Goal: Find specific page/section: Find specific page/section

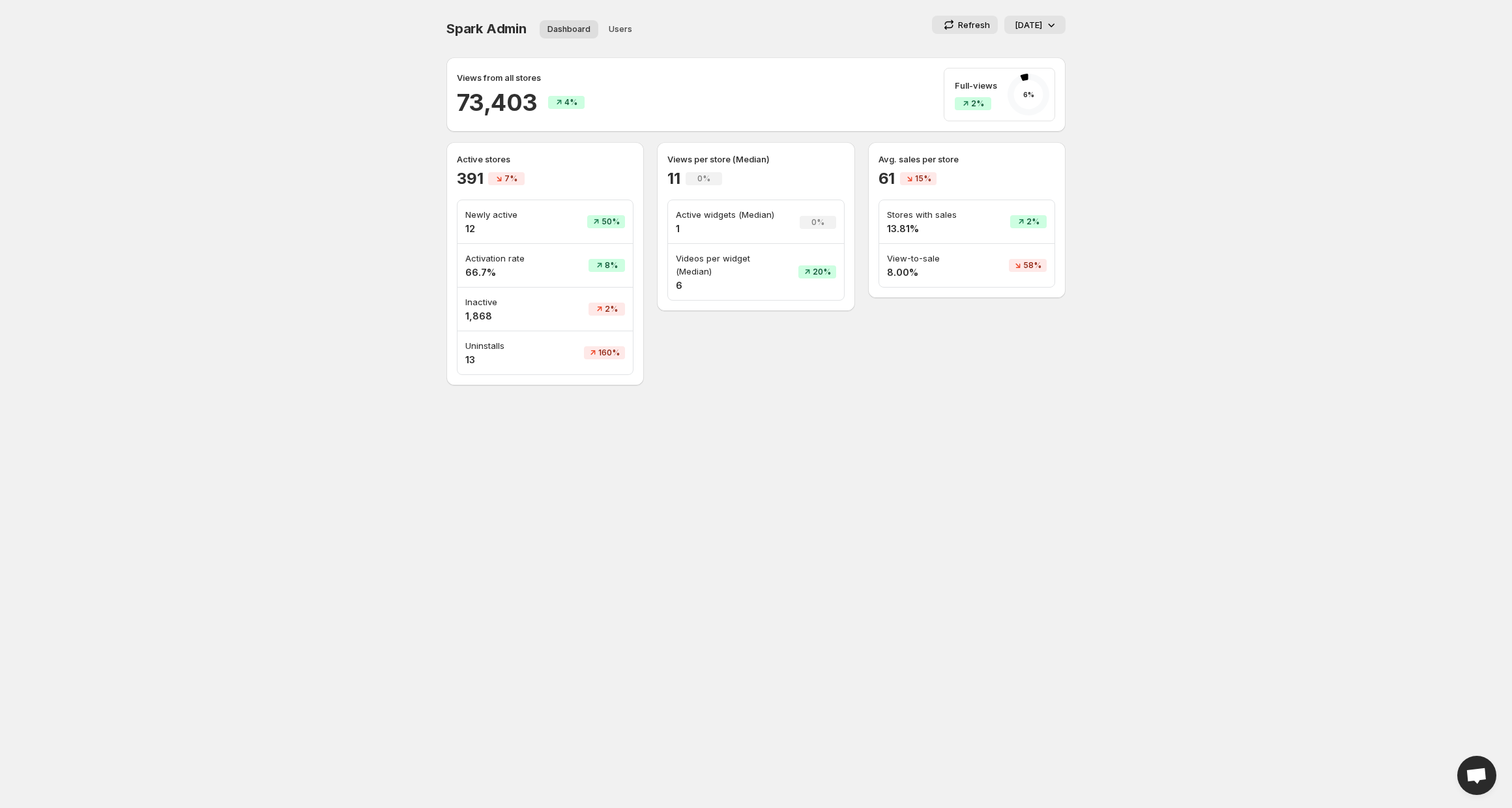
scroll to position [58, 0]
click at [1052, 24] on icon at bounding box center [1052, 25] width 7 height 4
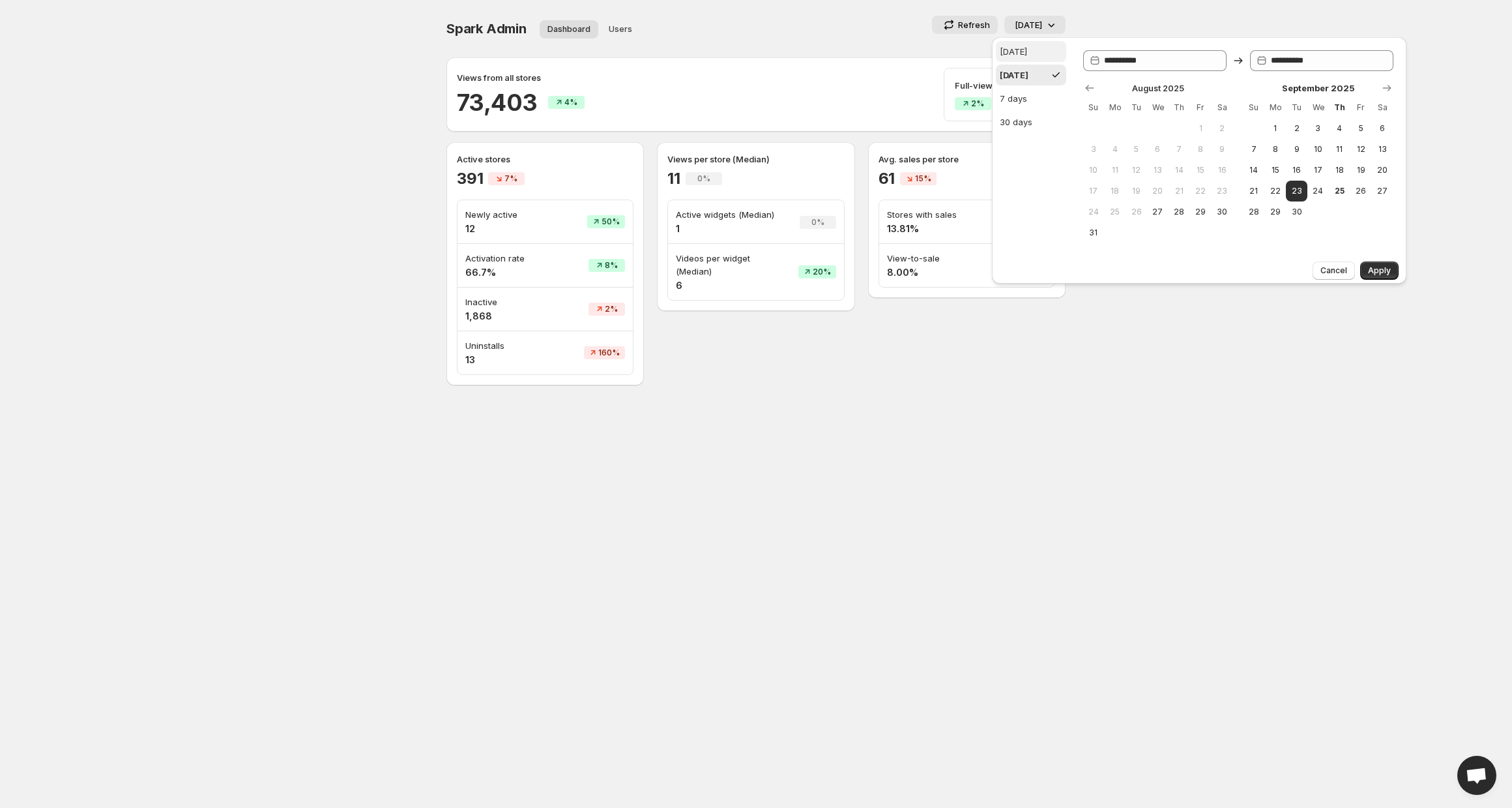
click at [1018, 43] on button "Today" at bounding box center [1031, 51] width 70 height 21
type input "**********"
click at [1381, 276] on button "Apply" at bounding box center [1379, 271] width 38 height 18
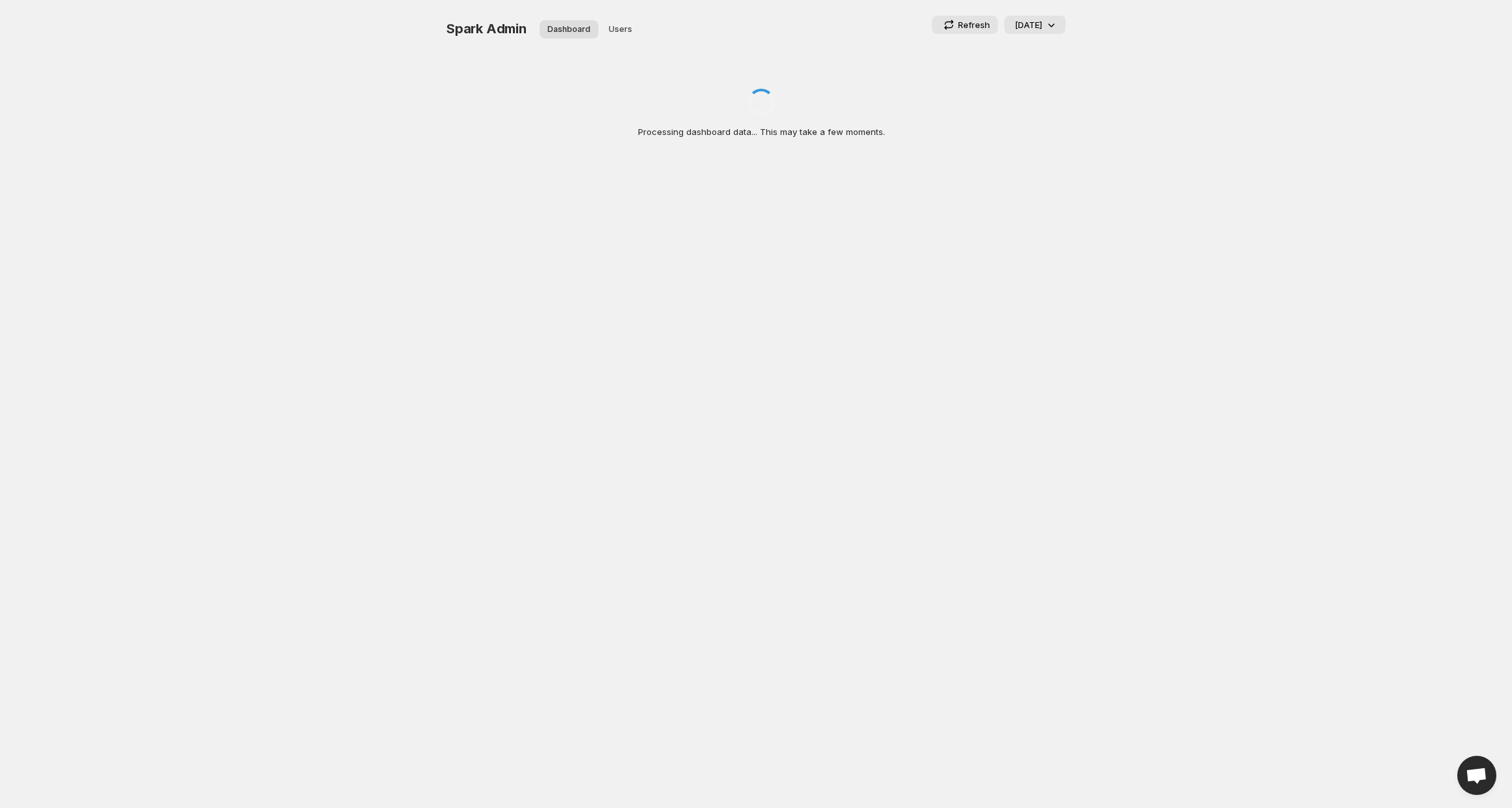
click at [974, 25] on p "Refresh" at bounding box center [974, 24] width 32 height 13
click at [1043, 24] on div "Today" at bounding box center [1036, 24] width 43 height 13
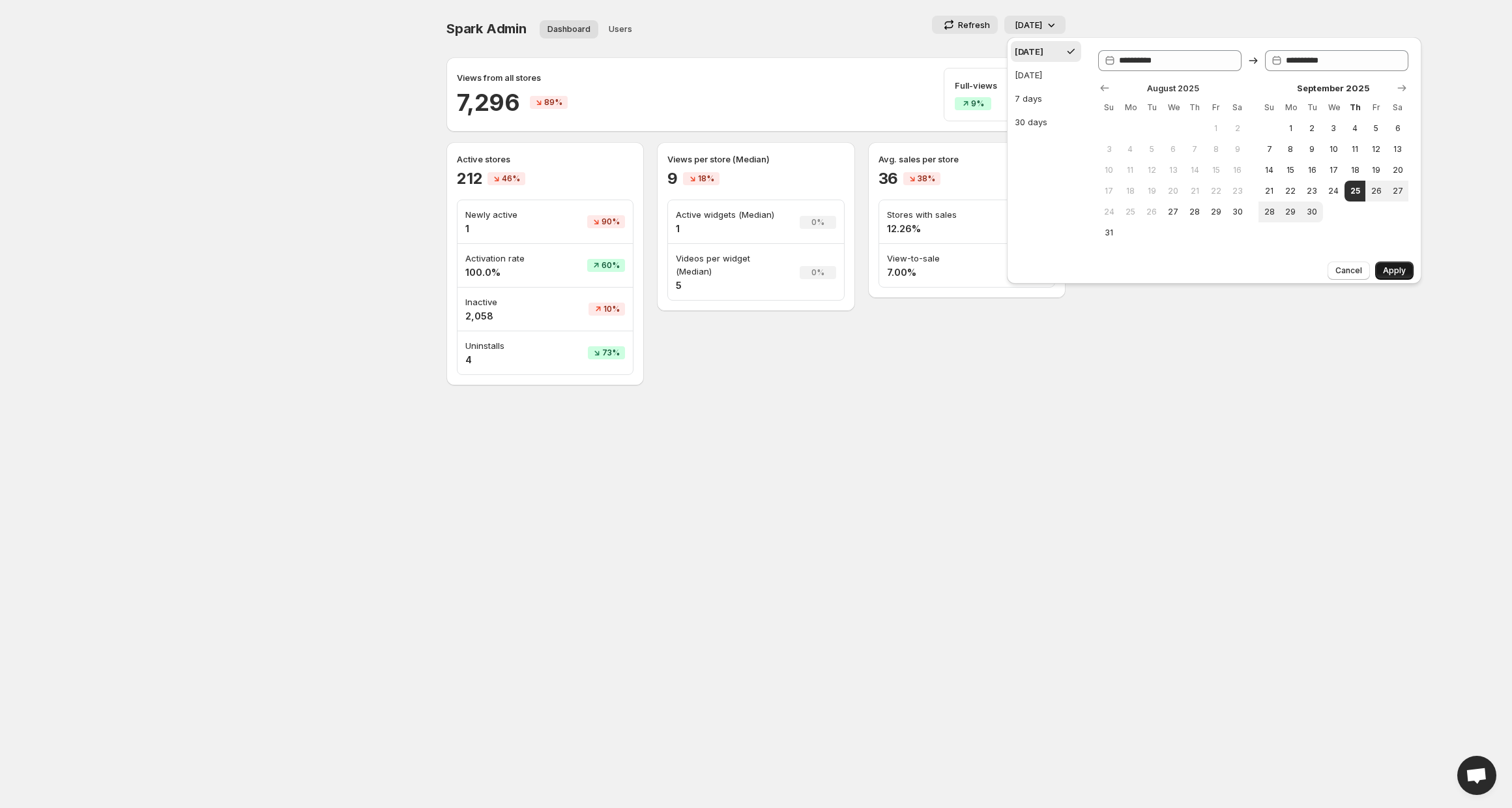
click at [1395, 267] on span "Apply" at bounding box center [1395, 271] width 23 height 11
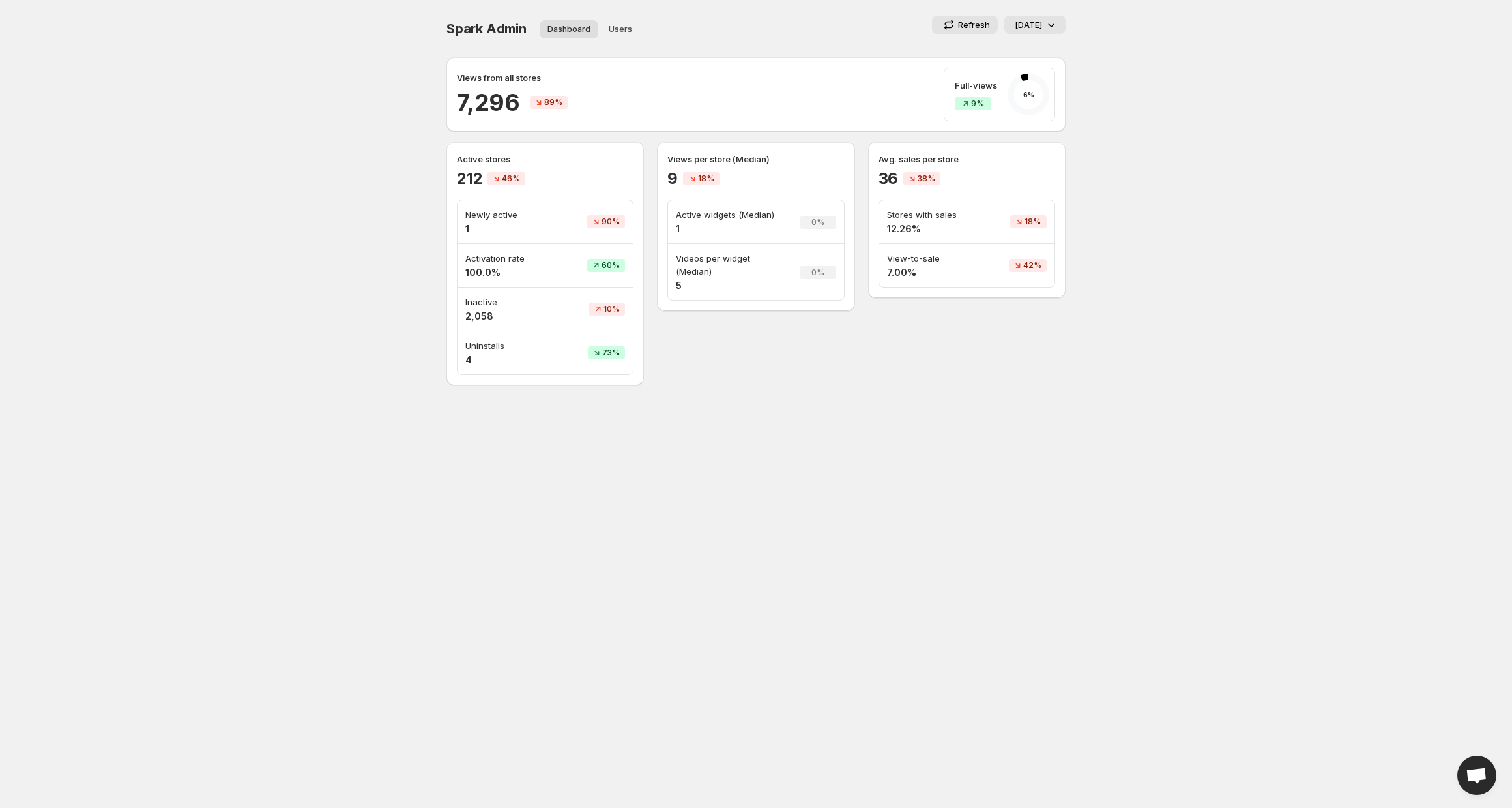
click at [1041, 22] on p "Today" at bounding box center [1028, 24] width 27 height 13
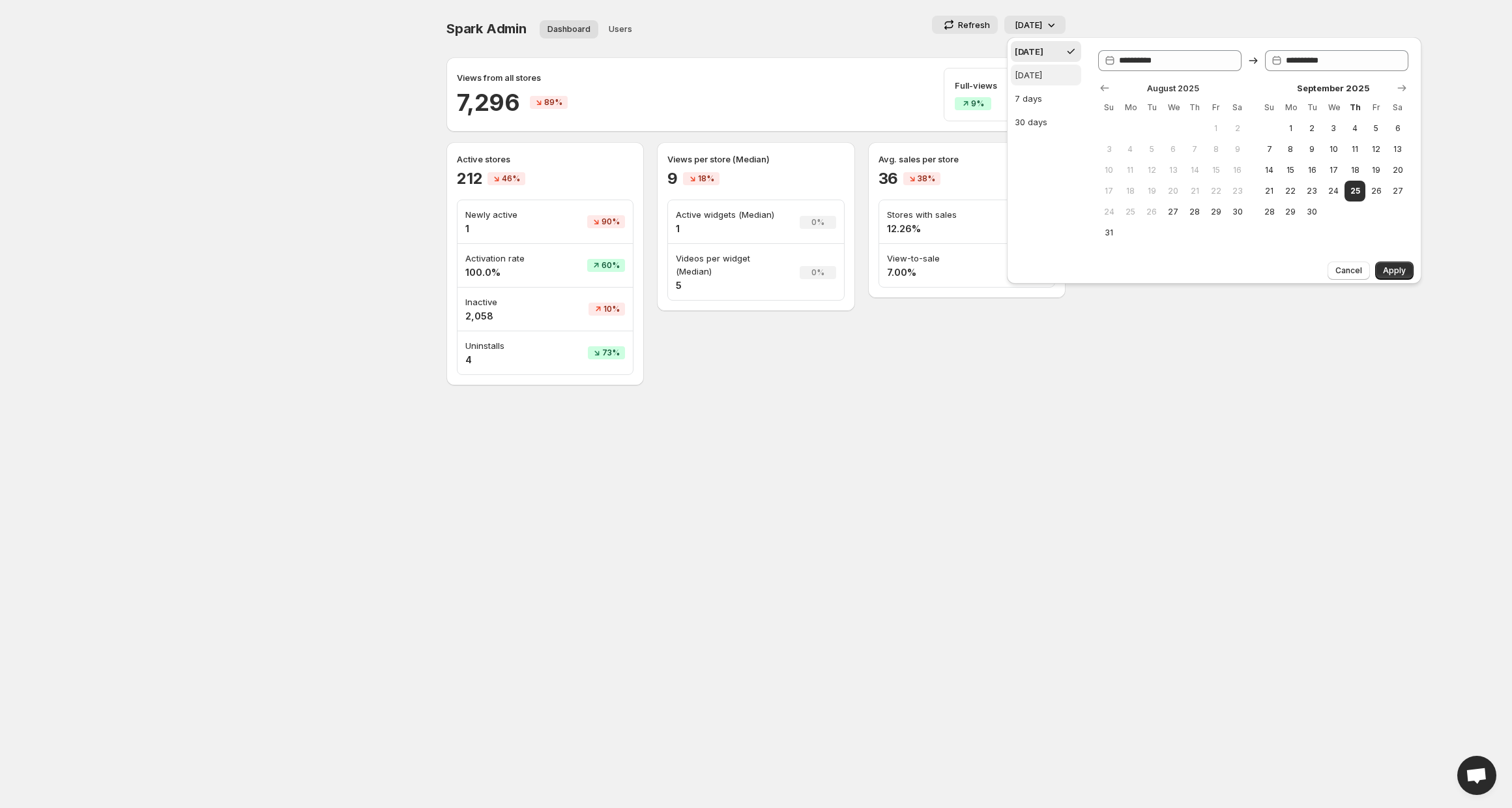
click at [1040, 78] on div "Yesterday" at bounding box center [1028, 75] width 27 height 13
type input "**********"
click at [1413, 271] on button "Apply" at bounding box center [1394, 271] width 38 height 18
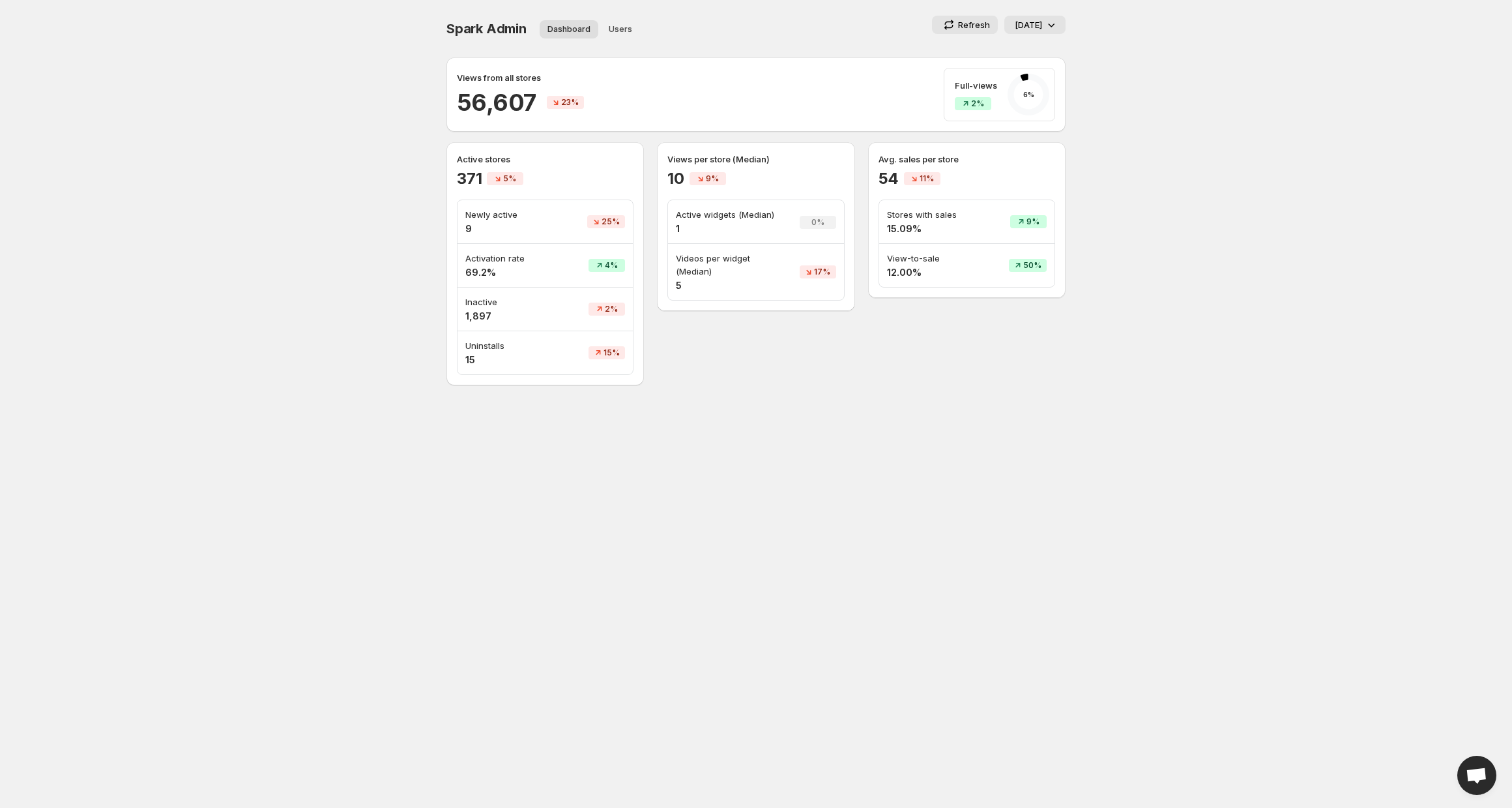
click at [969, 17] on button "Refresh" at bounding box center [965, 25] width 66 height 18
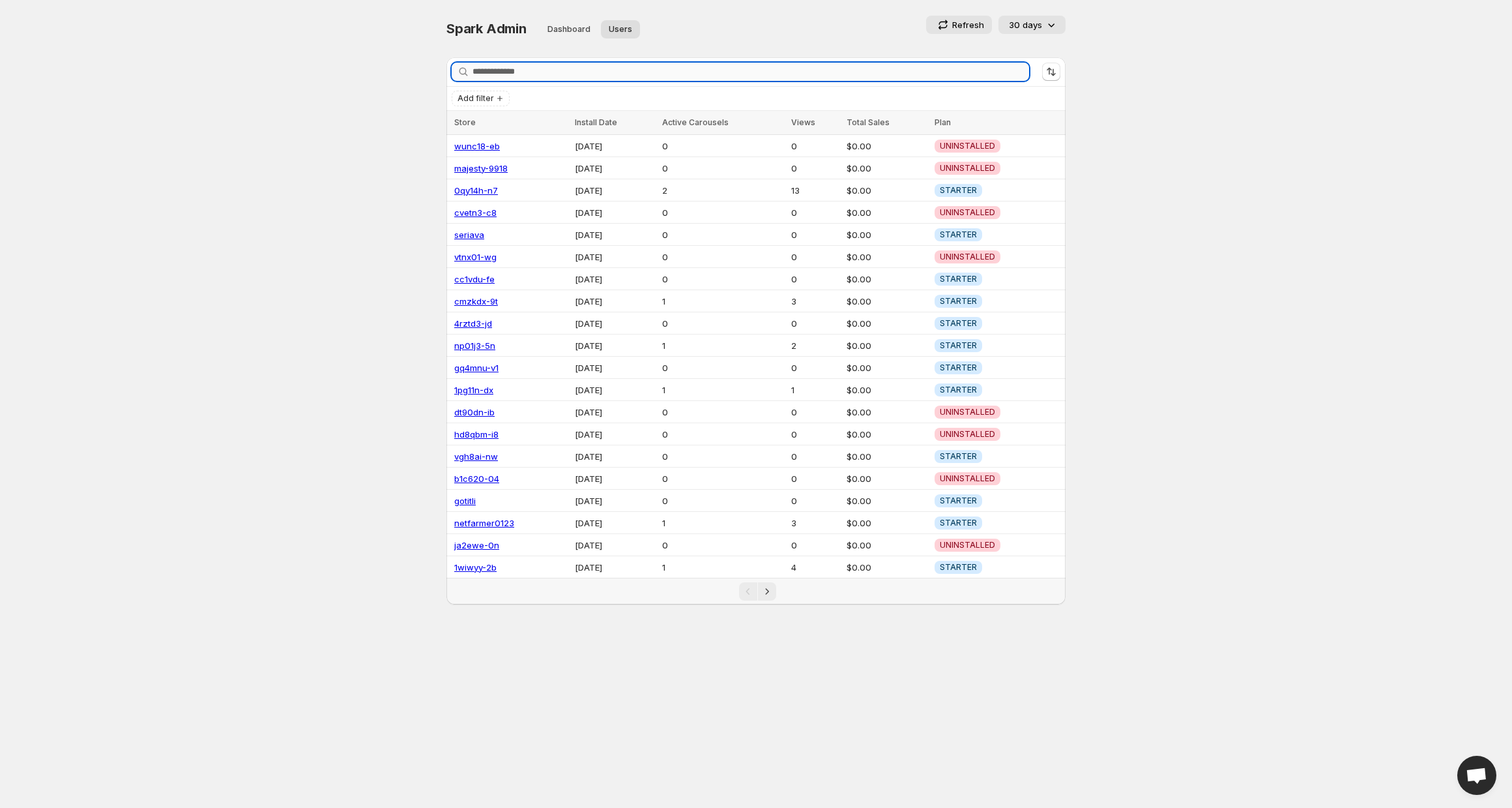
click at [499, 75] on input "Search stores" at bounding box center [751, 72] width 556 height 18
paste input "**********"
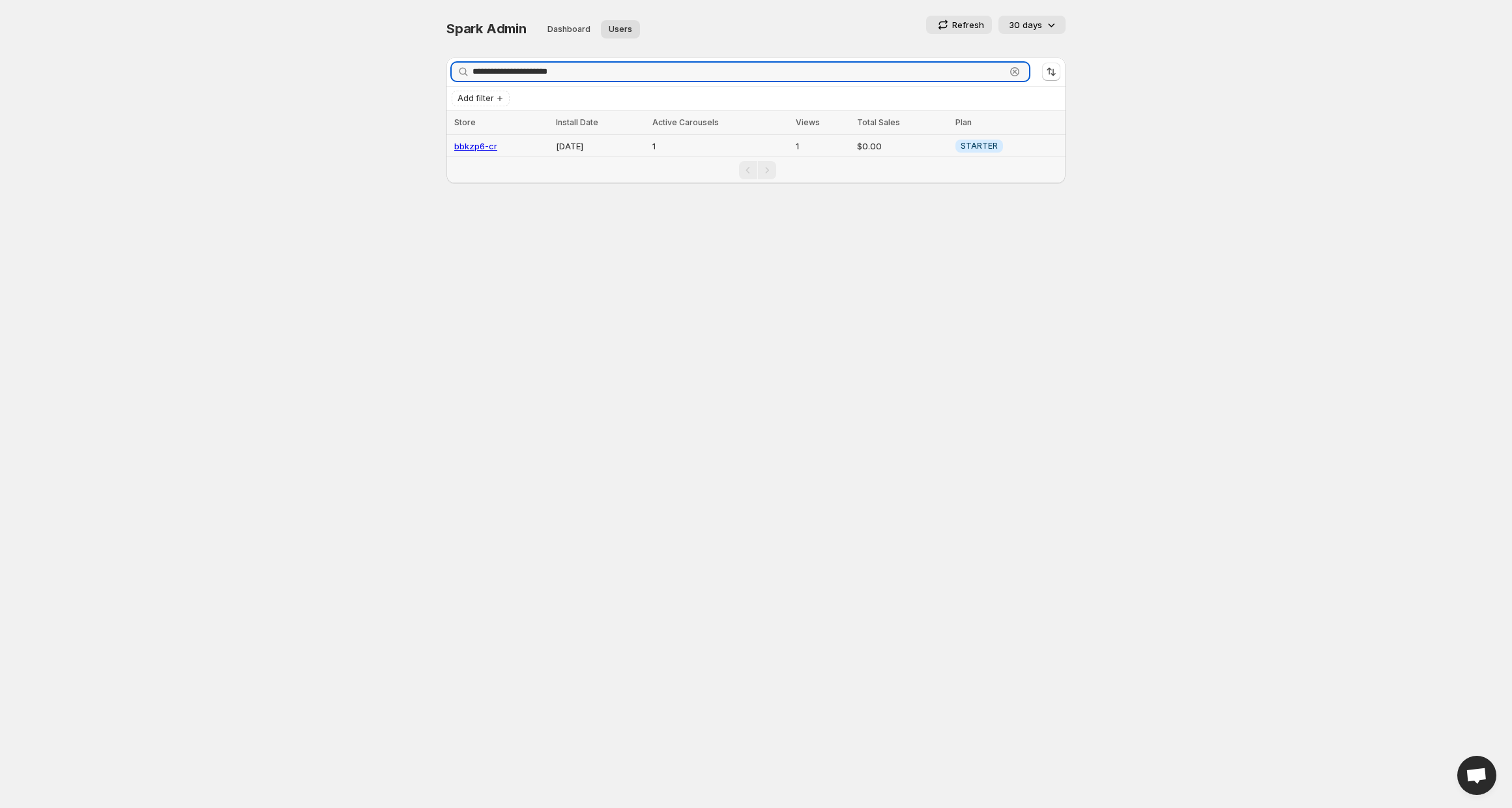
type input "**********"
click at [480, 149] on link "bbkzp6-cr" at bounding box center [476, 146] width 43 height 11
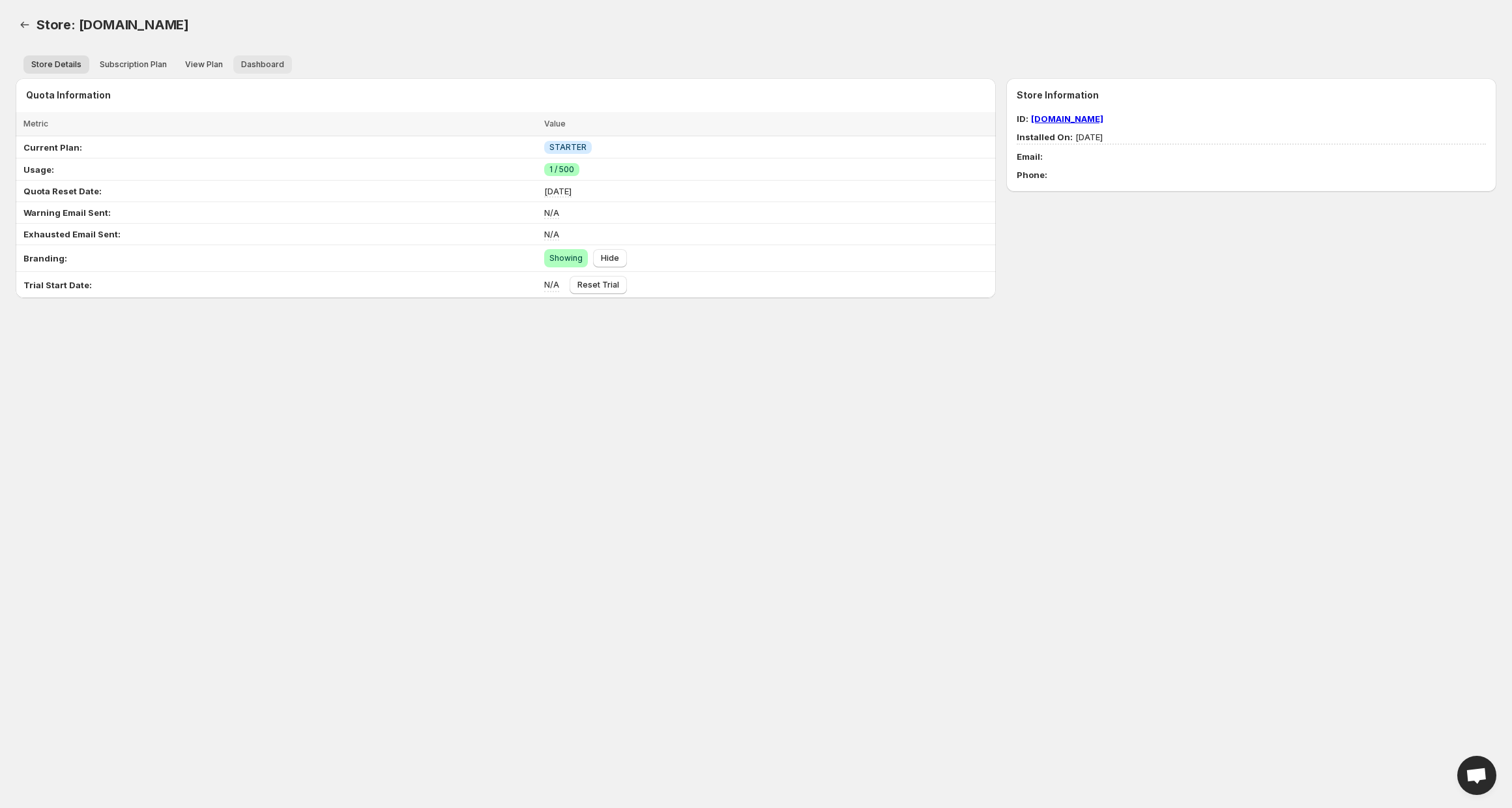
click at [277, 64] on span "Dashboard" at bounding box center [262, 65] width 43 height 11
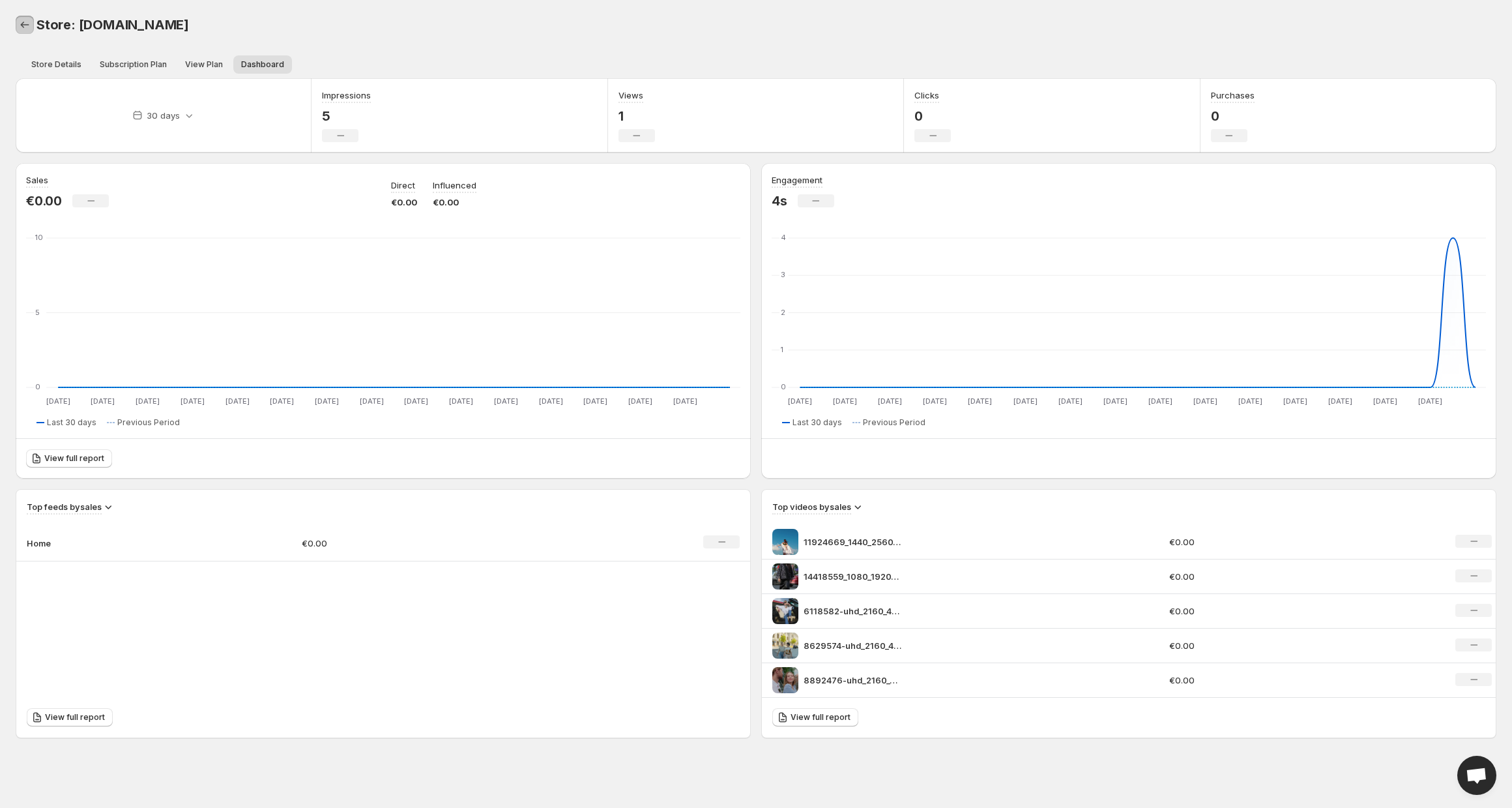
click at [31, 29] on link "Back" at bounding box center [25, 25] width 18 height 18
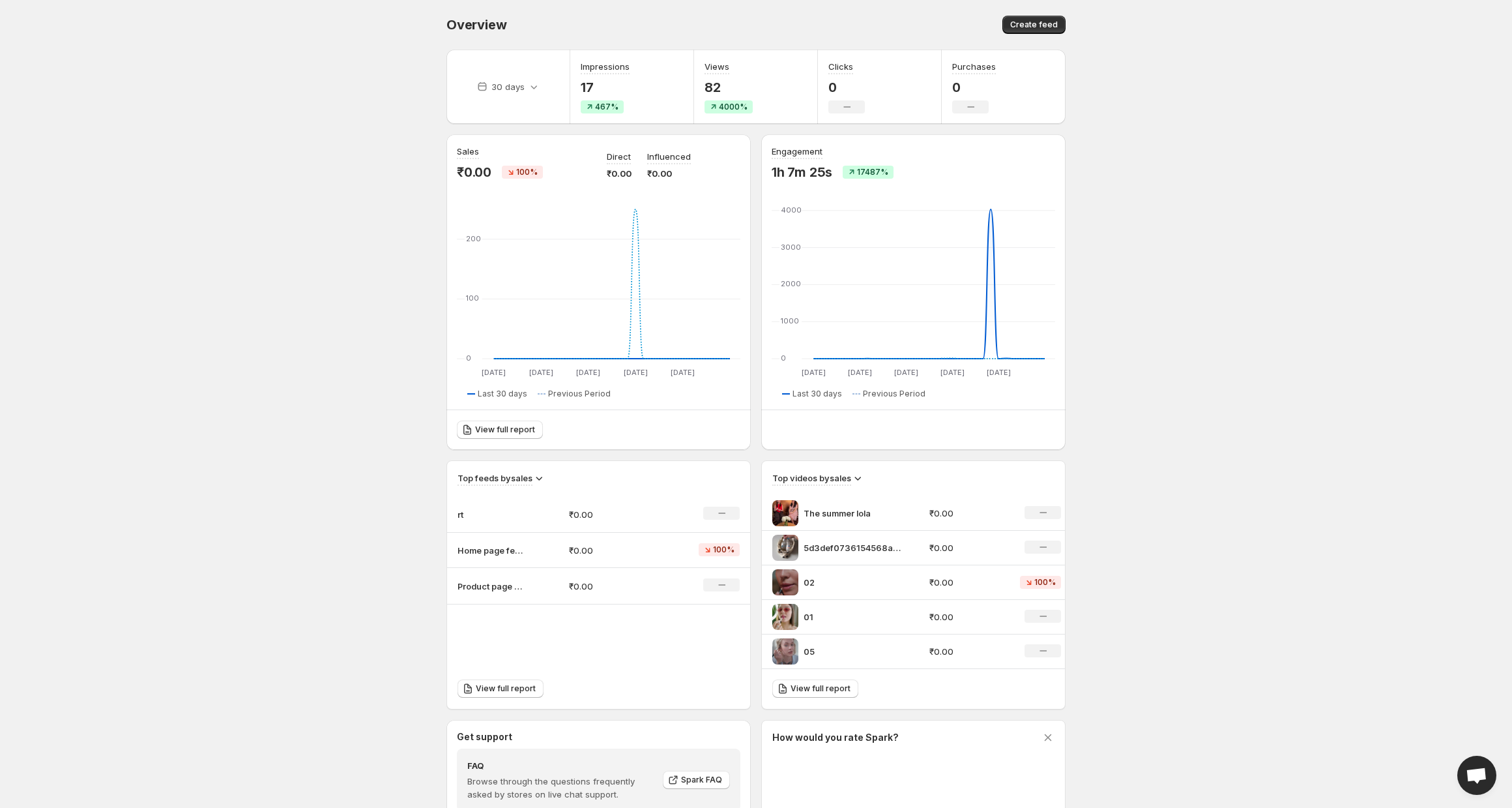
click at [482, 524] on td "rt" at bounding box center [503, 515] width 111 height 37
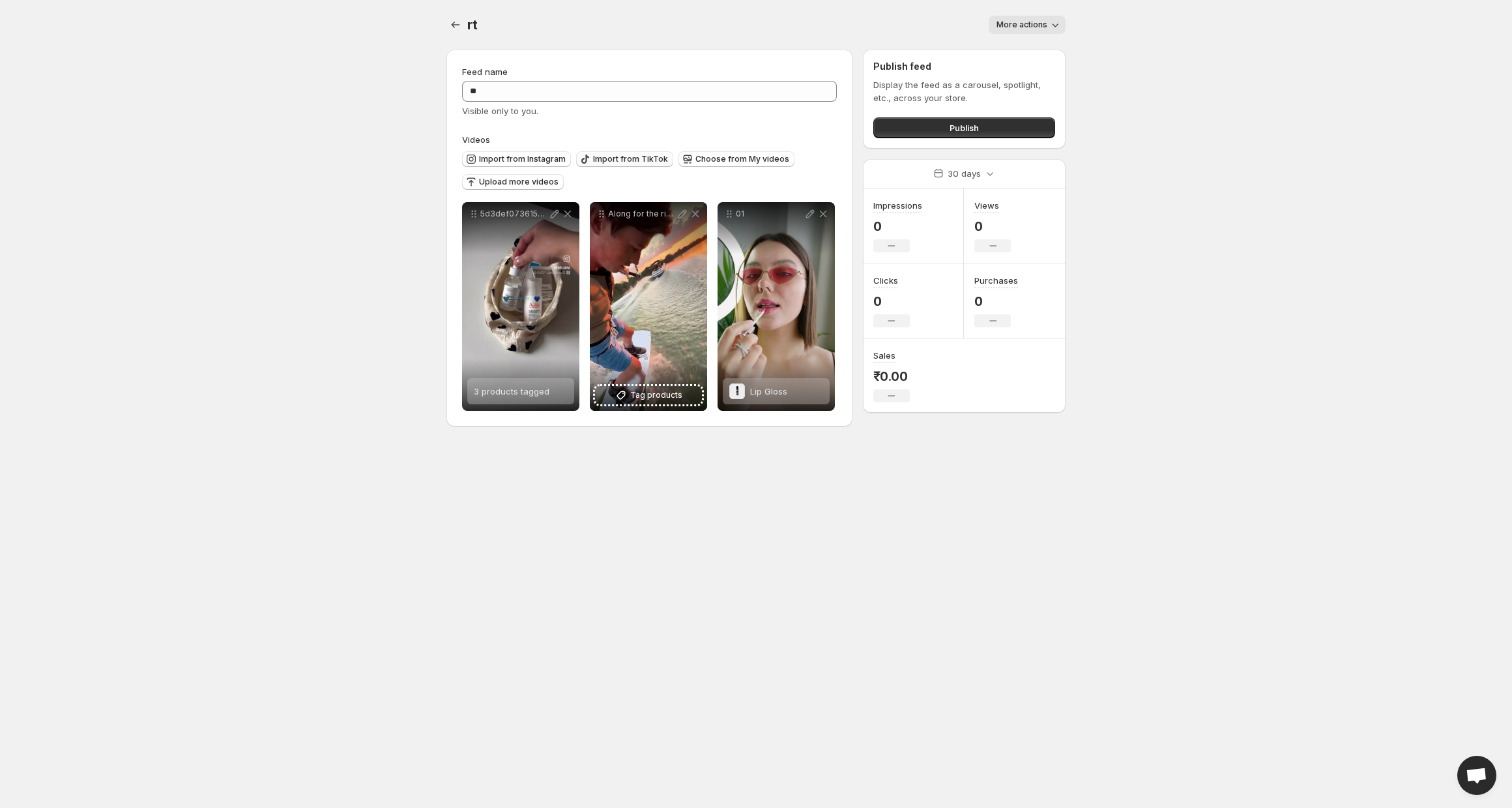
click at [621, 160] on span "Import from TikTok" at bounding box center [630, 159] width 75 height 11
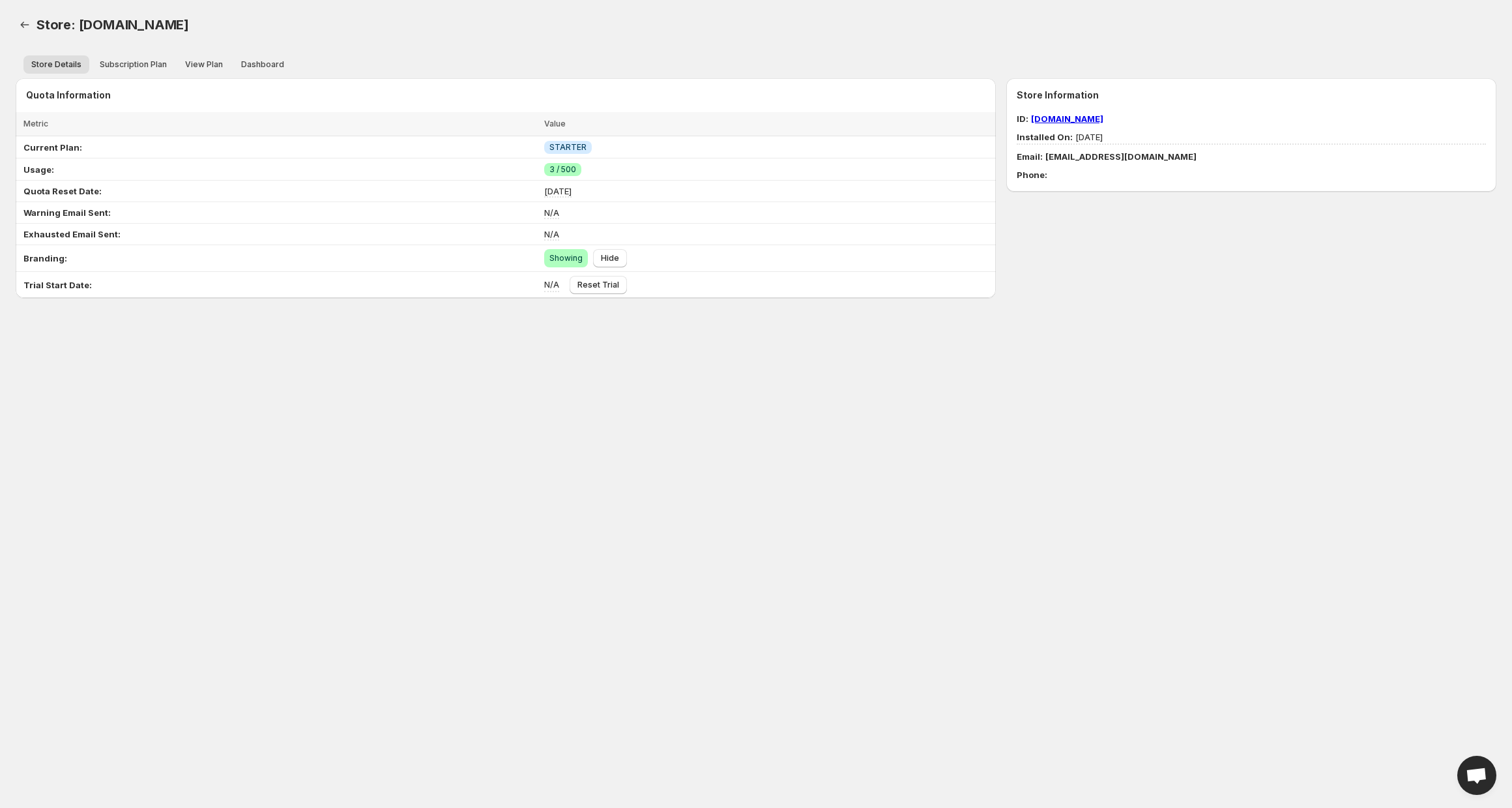
scroll to position [58, 0]
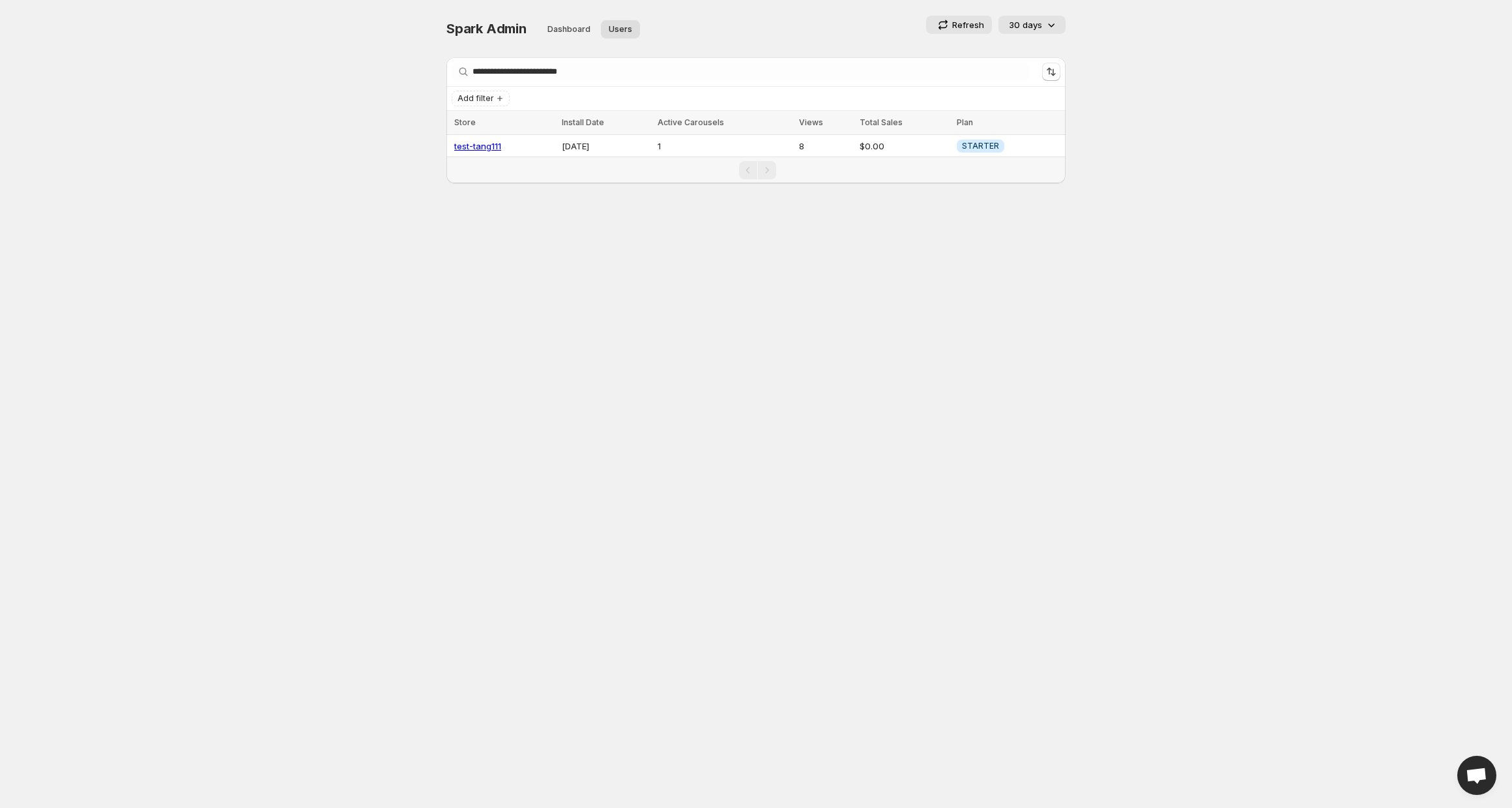
scroll to position [58, 0]
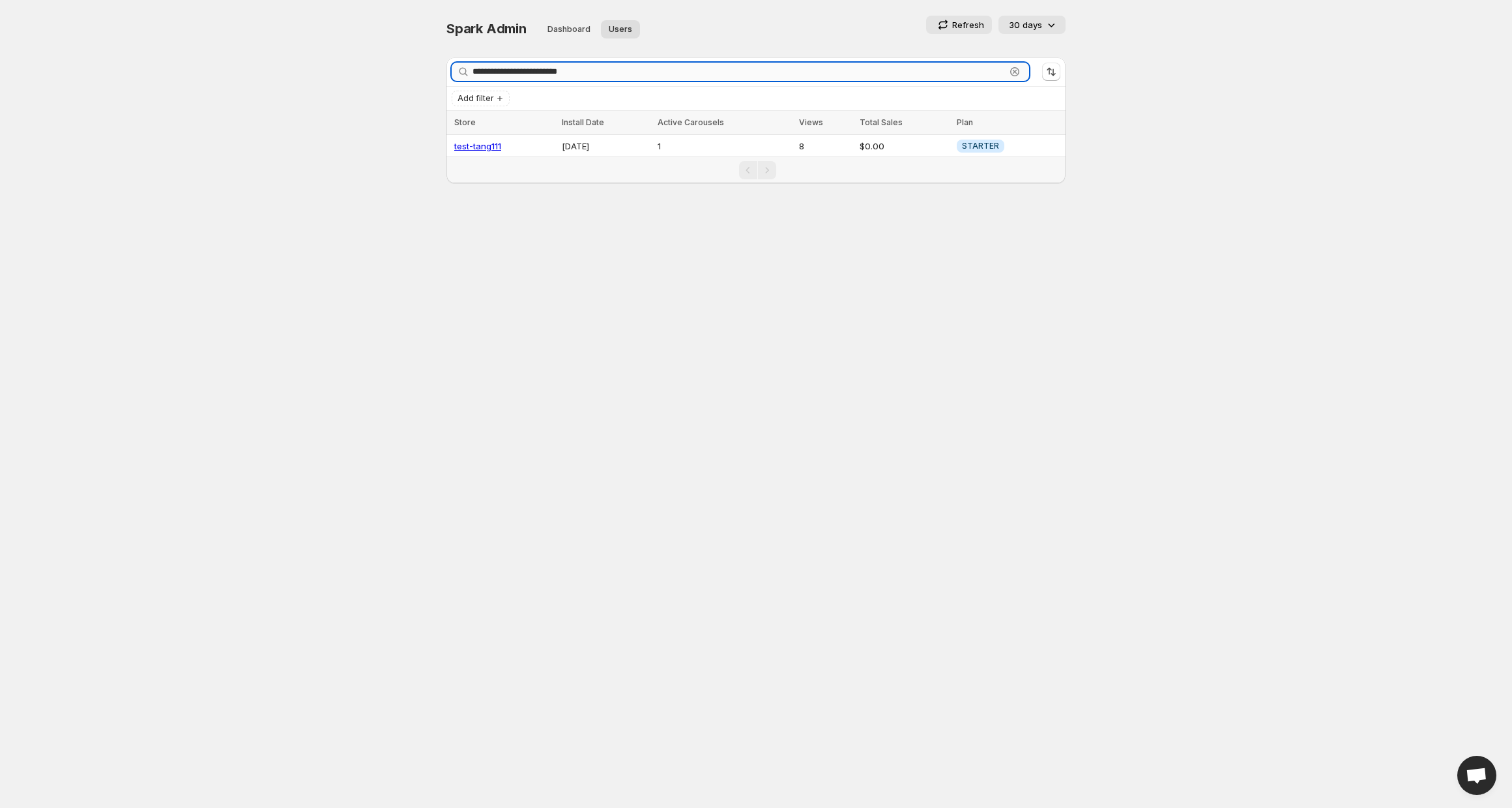
click at [678, 77] on input "**********" at bounding box center [738, 72] width 533 height 18
click at [560, 363] on body "Home Feeds Videos Subscription Settings Spark Admin. This page is ready Spark A…" at bounding box center [756, 404] width 1512 height 808
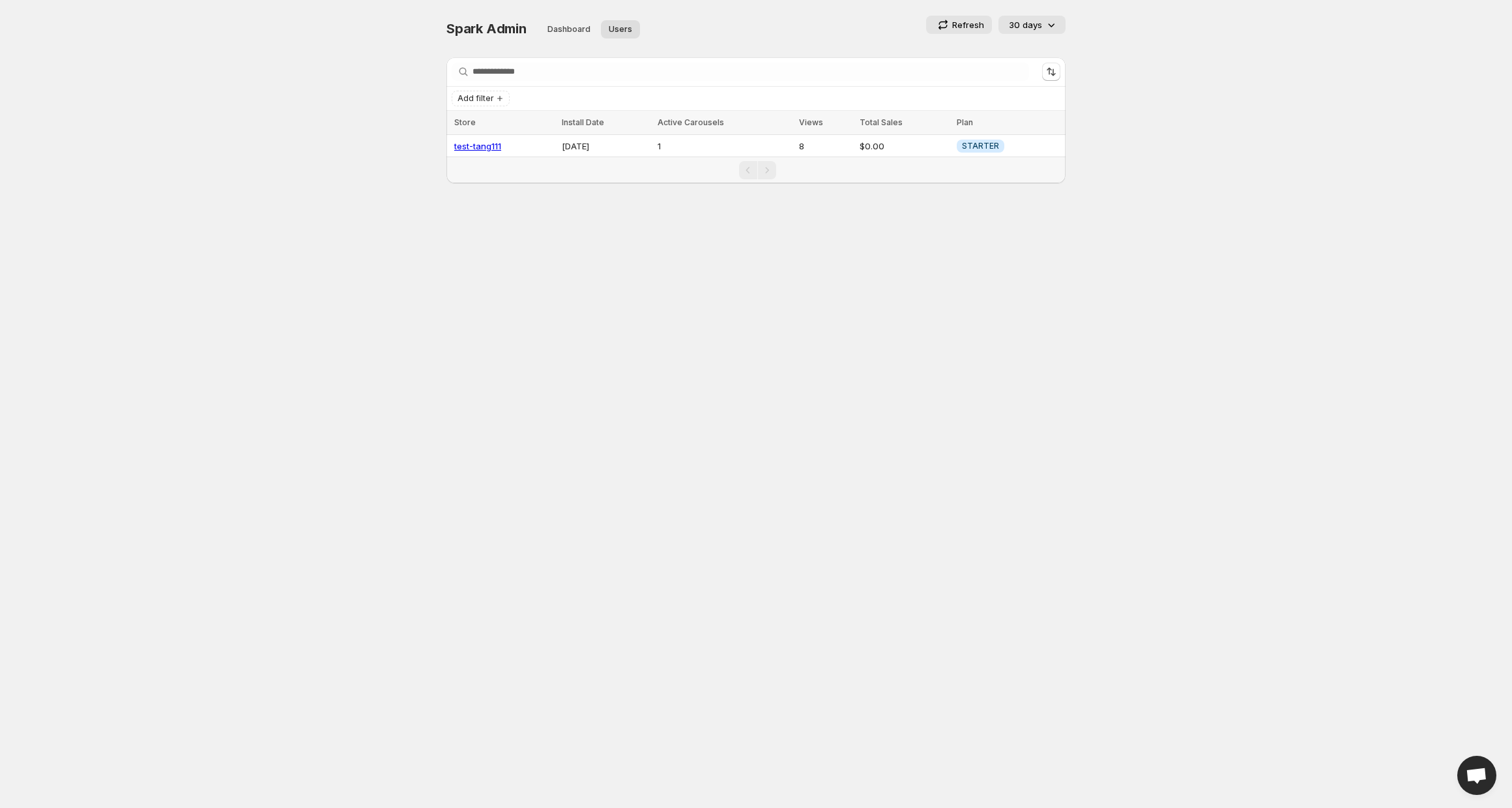
click at [659, 83] on div "Search stores" at bounding box center [756, 72] width 619 height 29
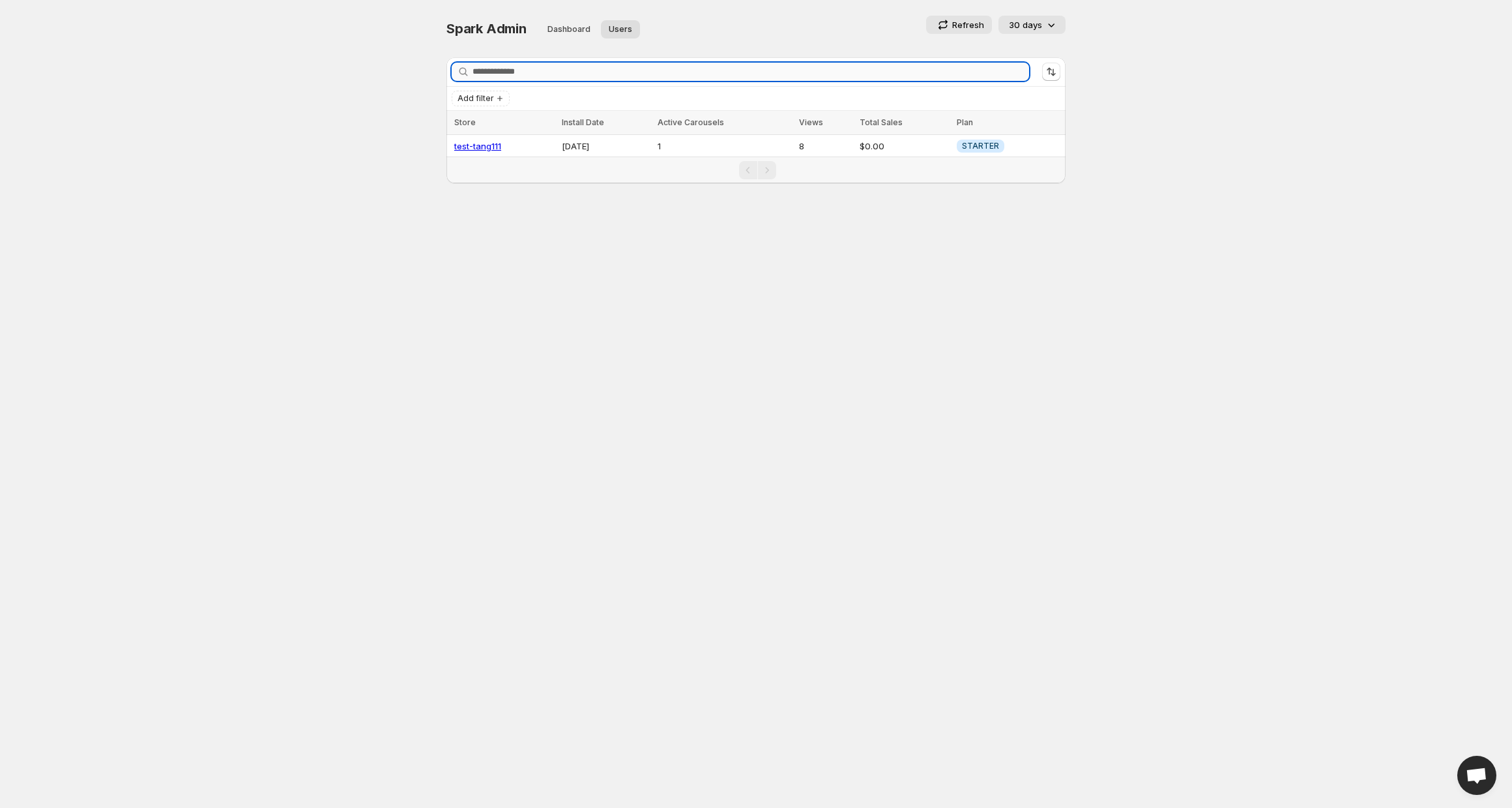
click at [682, 69] on input "Search stores" at bounding box center [751, 72] width 556 height 18
click at [965, 26] on p "Refresh" at bounding box center [968, 24] width 32 height 13
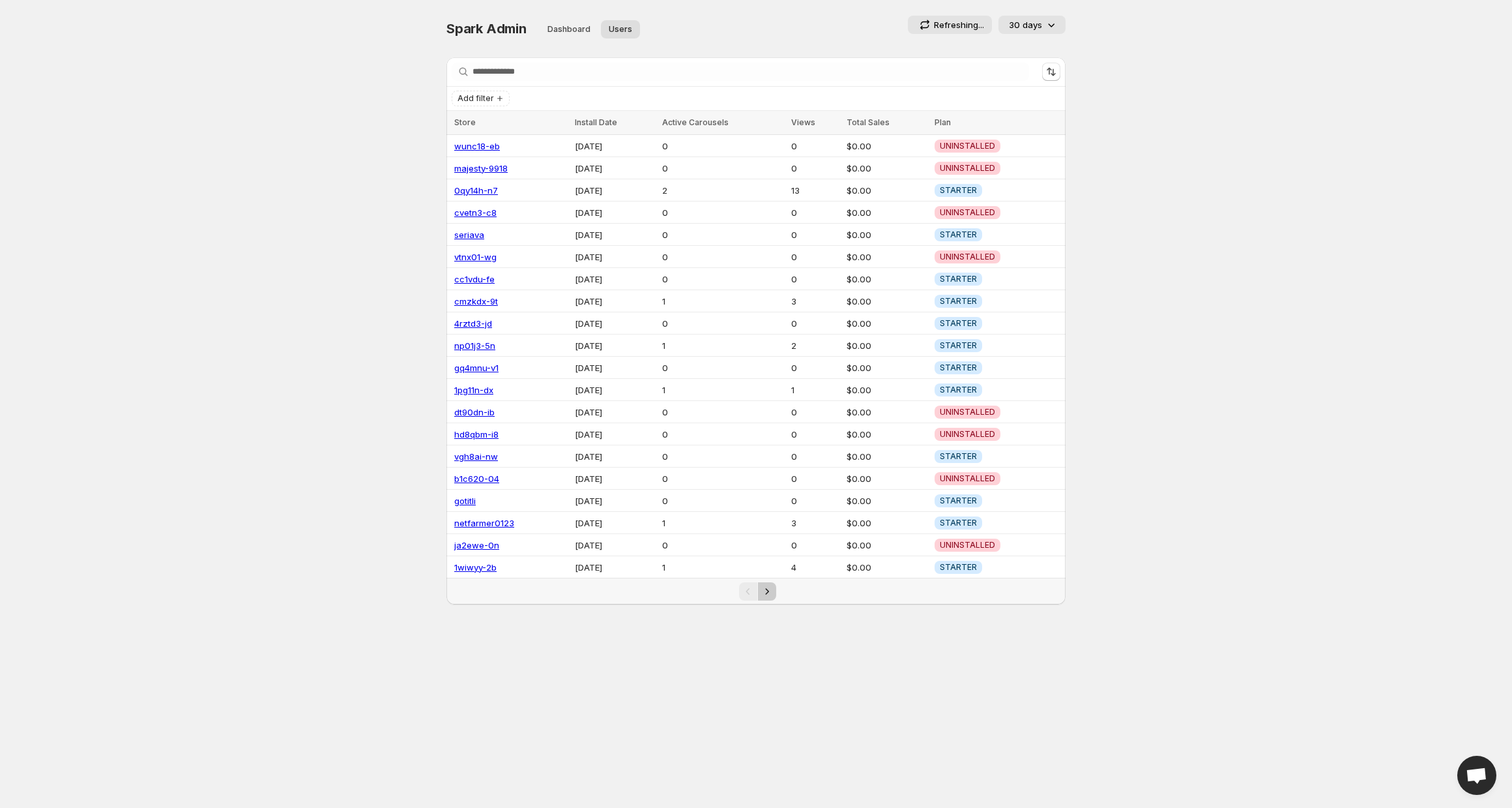
click at [774, 582] on button "Next" at bounding box center [767, 592] width 18 height 18
click at [770, 585] on icon "Next" at bounding box center [767, 591] width 13 height 13
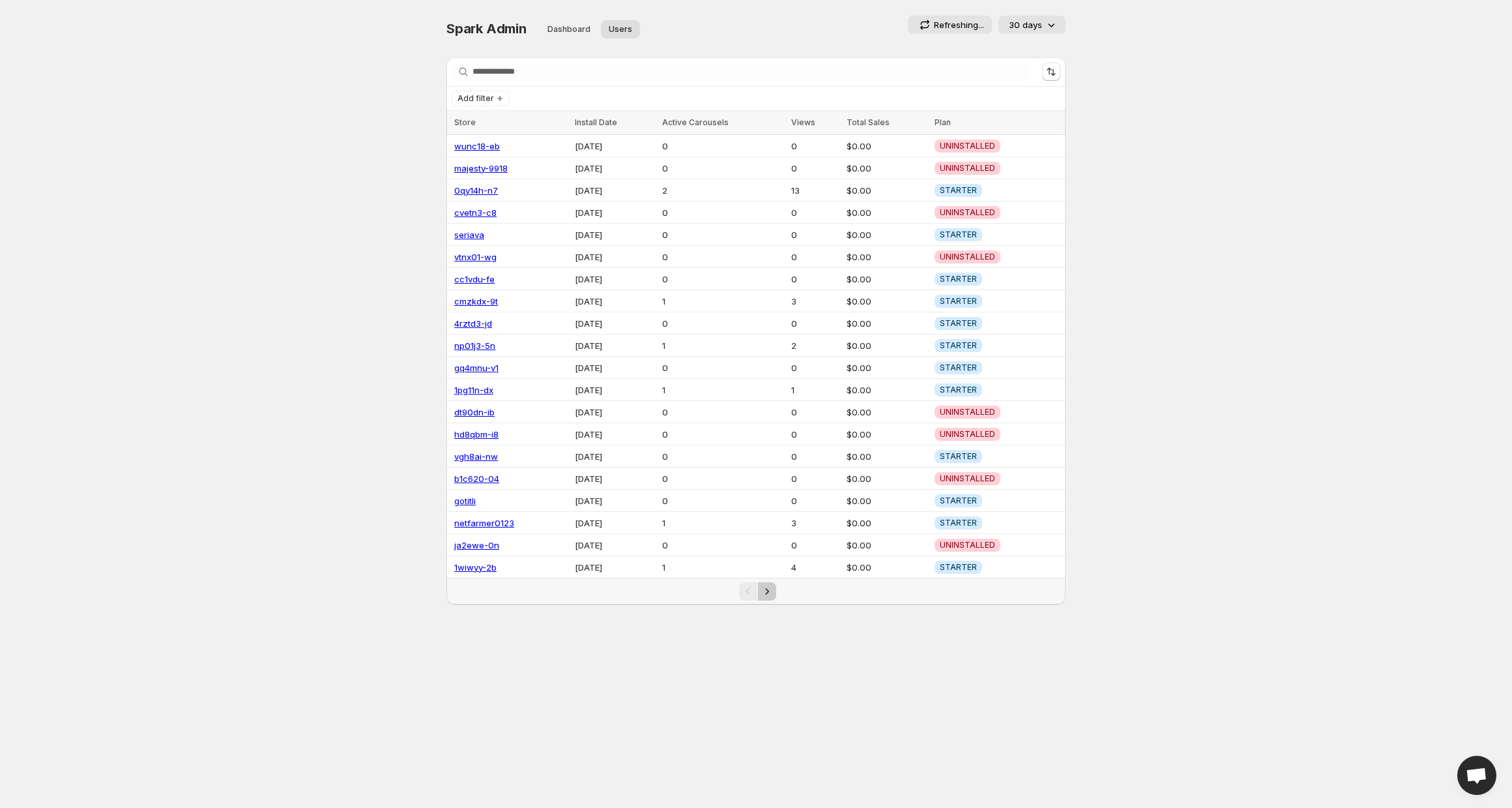
click at [770, 585] on icon "Next" at bounding box center [767, 591] width 13 height 13
click at [969, 27] on p "Refreshing..." at bounding box center [959, 24] width 50 height 13
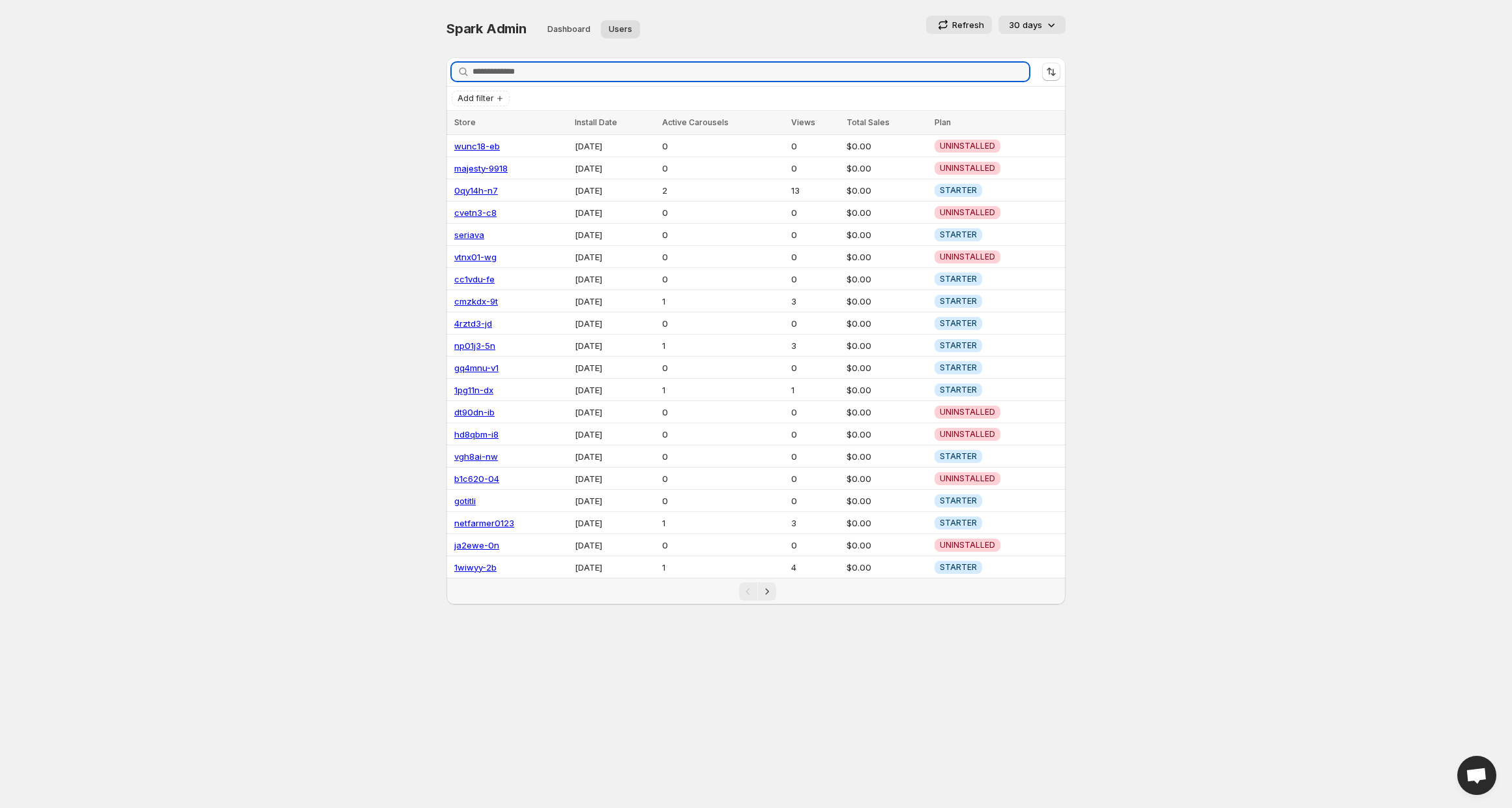
click at [1181, 172] on body "Home Feeds Videos Subscription Settings Spark Admin. This page is ready Spark A…" at bounding box center [756, 404] width 1512 height 808
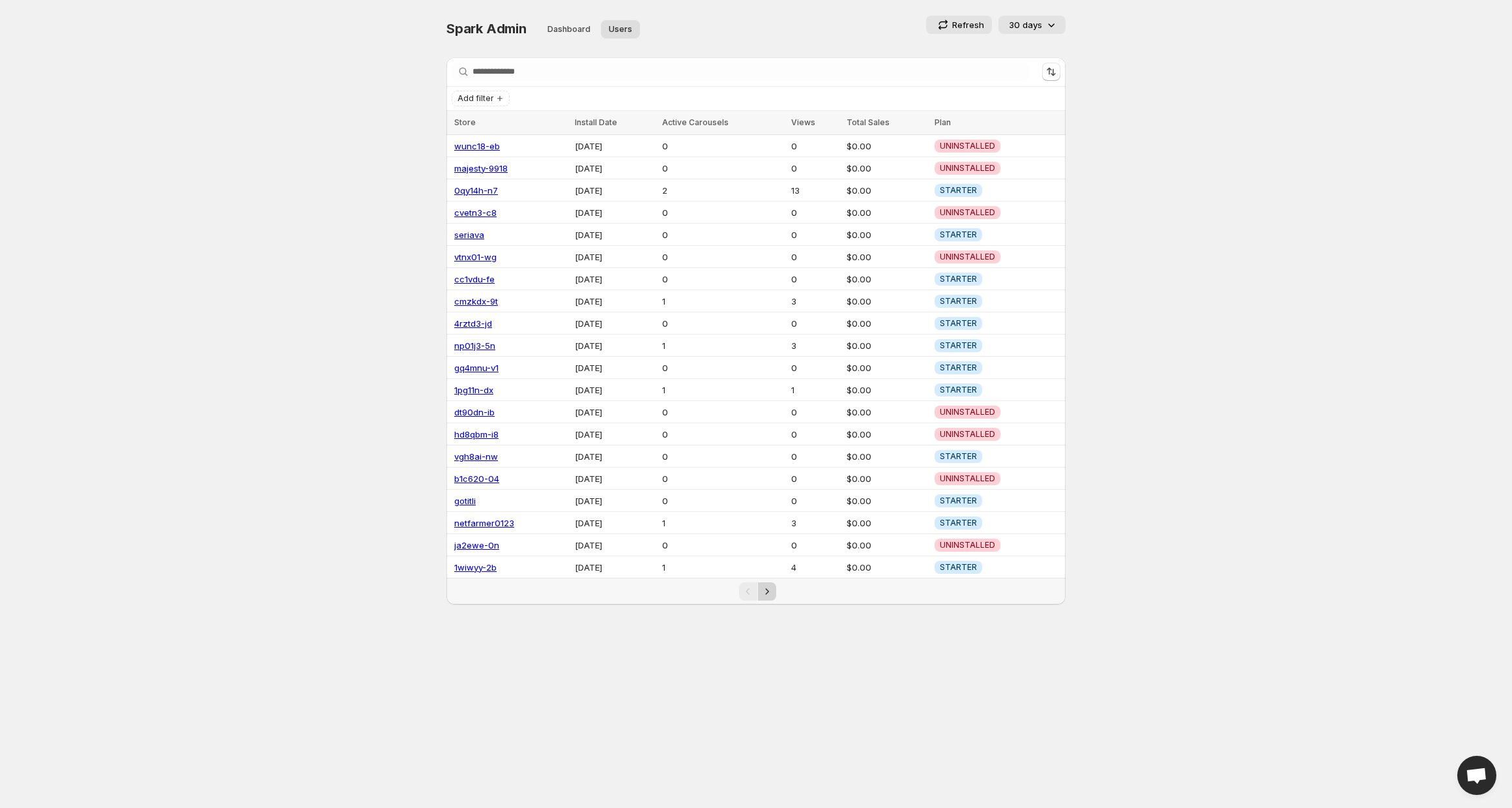
click at [767, 585] on icon "Next" at bounding box center [767, 591] width 13 height 13
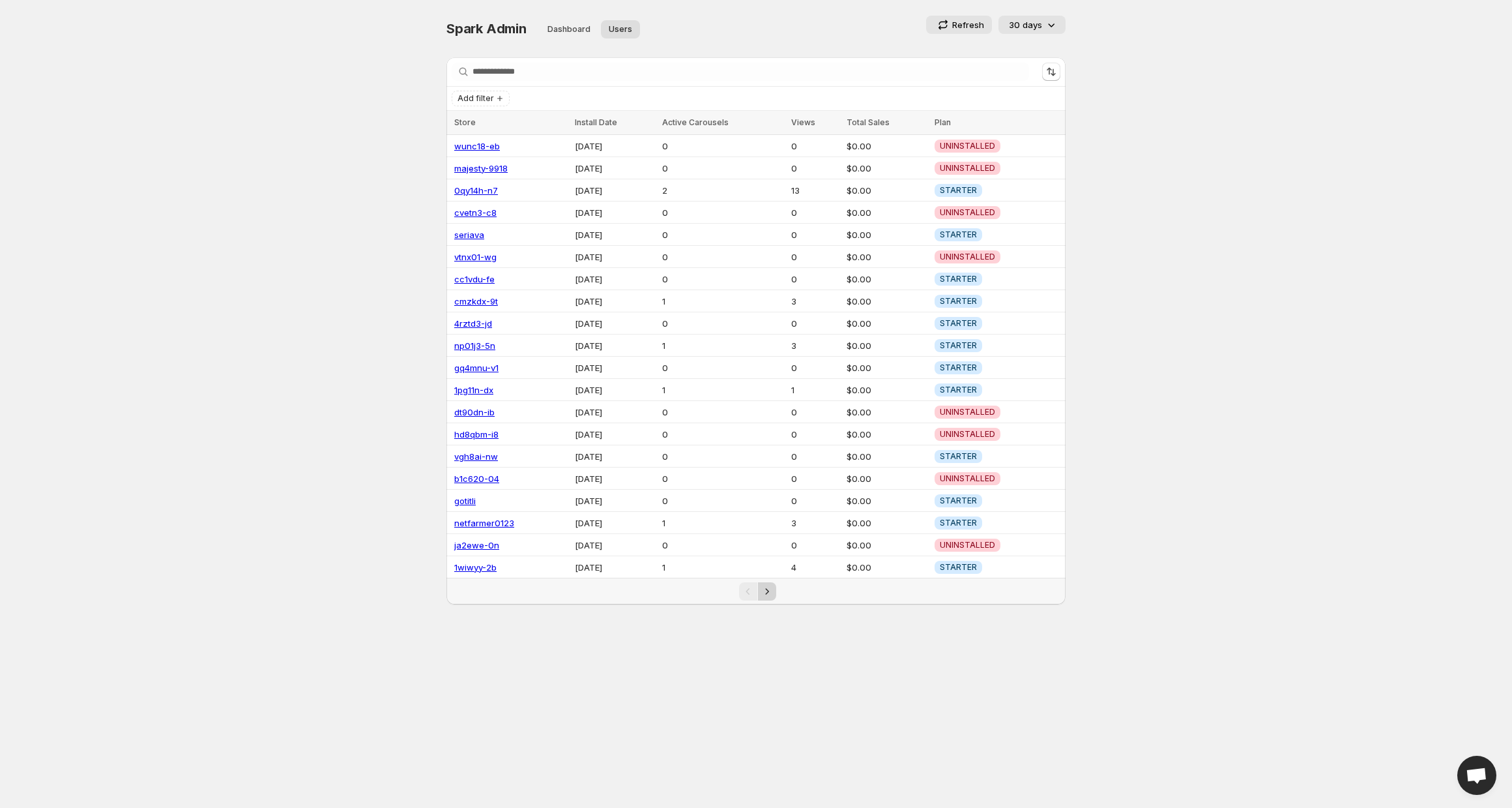
click at [767, 585] on icon "Next" at bounding box center [767, 591] width 13 height 13
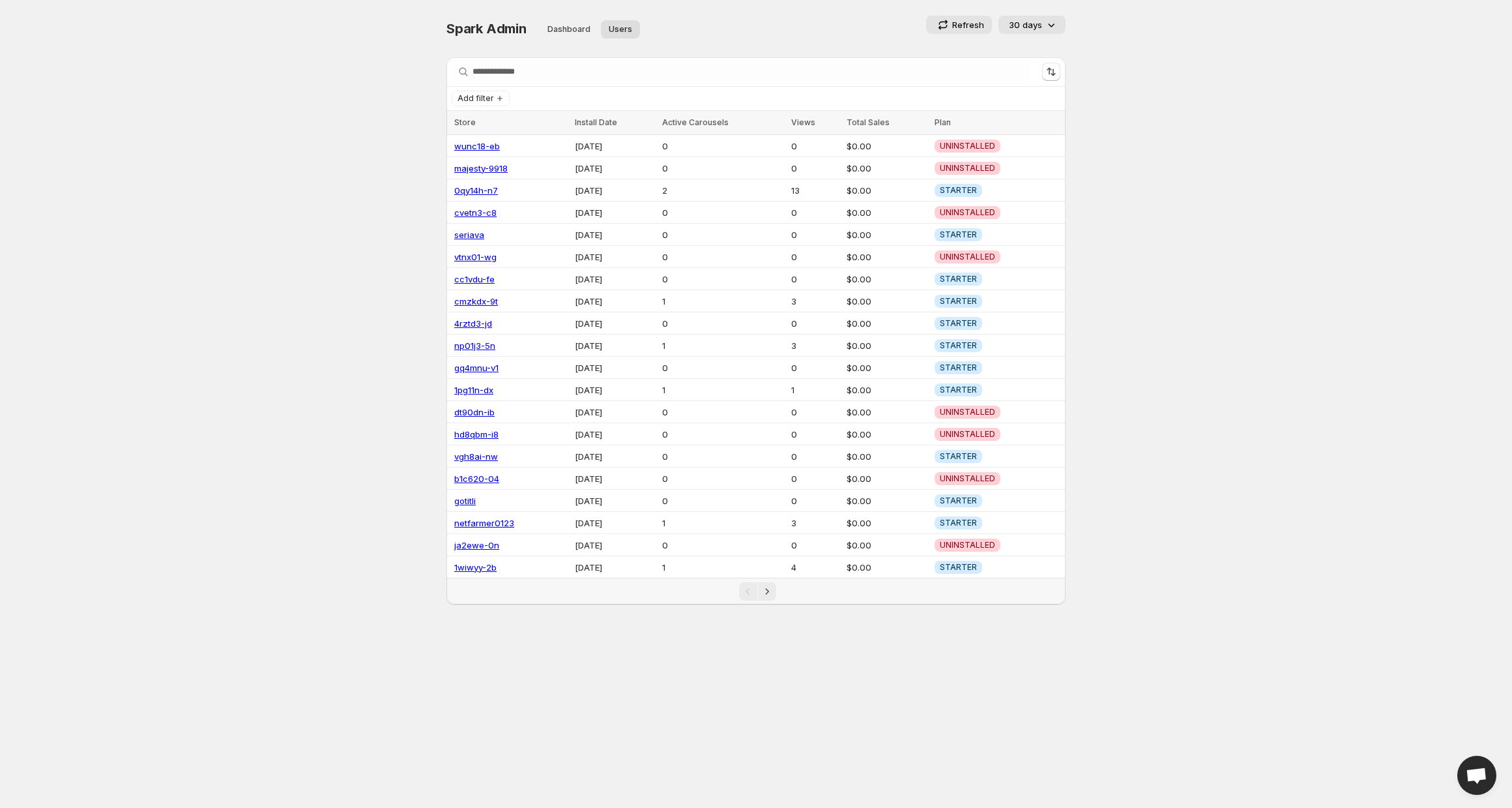
click at [754, 582] on div "Pagination" at bounding box center [748, 592] width 18 height 18
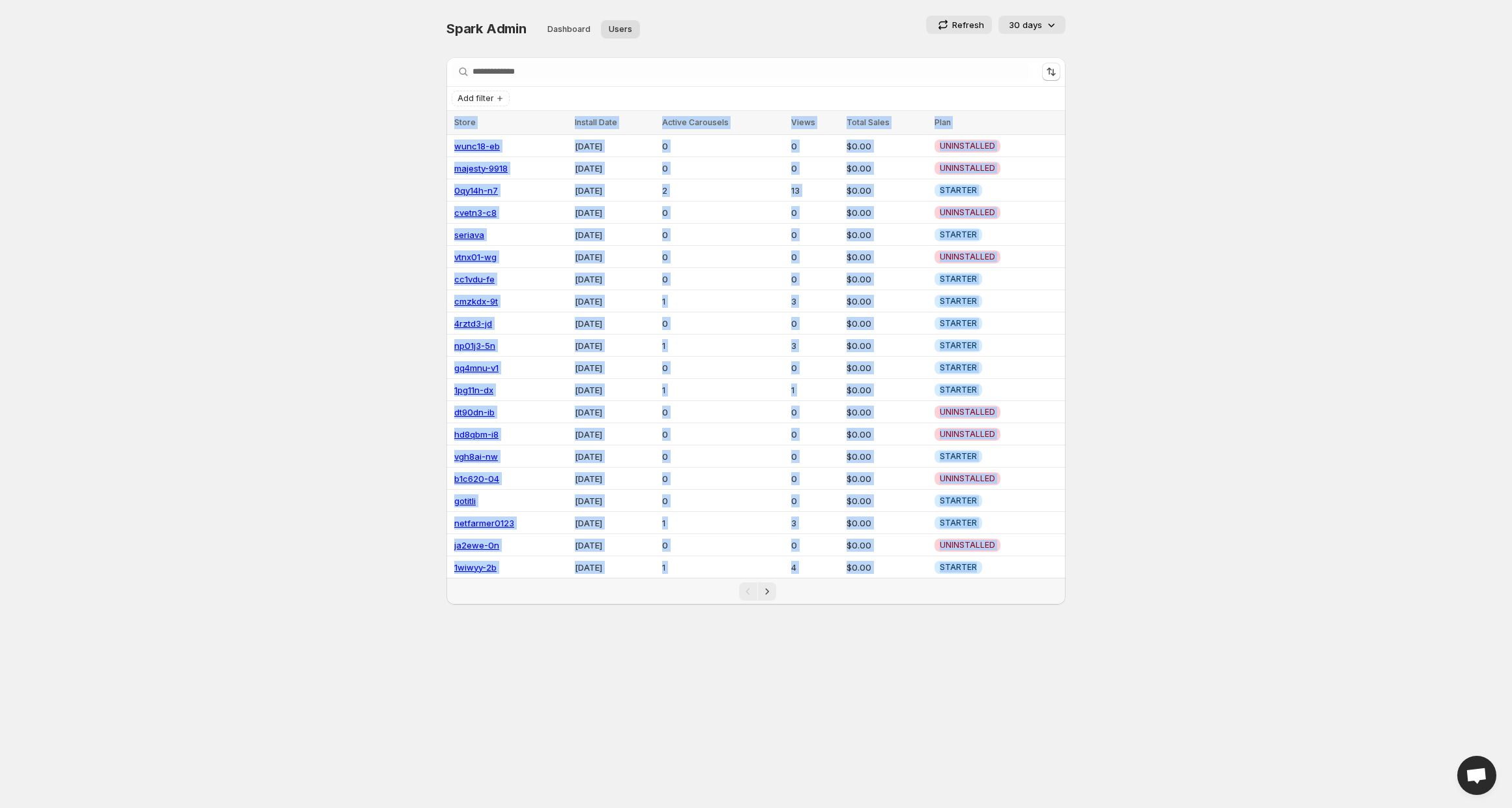
click at [754, 582] on div "Pagination" at bounding box center [748, 592] width 18 height 18
click at [761, 585] on icon "Next" at bounding box center [767, 591] width 13 height 13
click at [746, 643] on body "Home Feeds Videos Subscription Settings Spark Admin. This page is ready Spark A…" at bounding box center [756, 404] width 1512 height 808
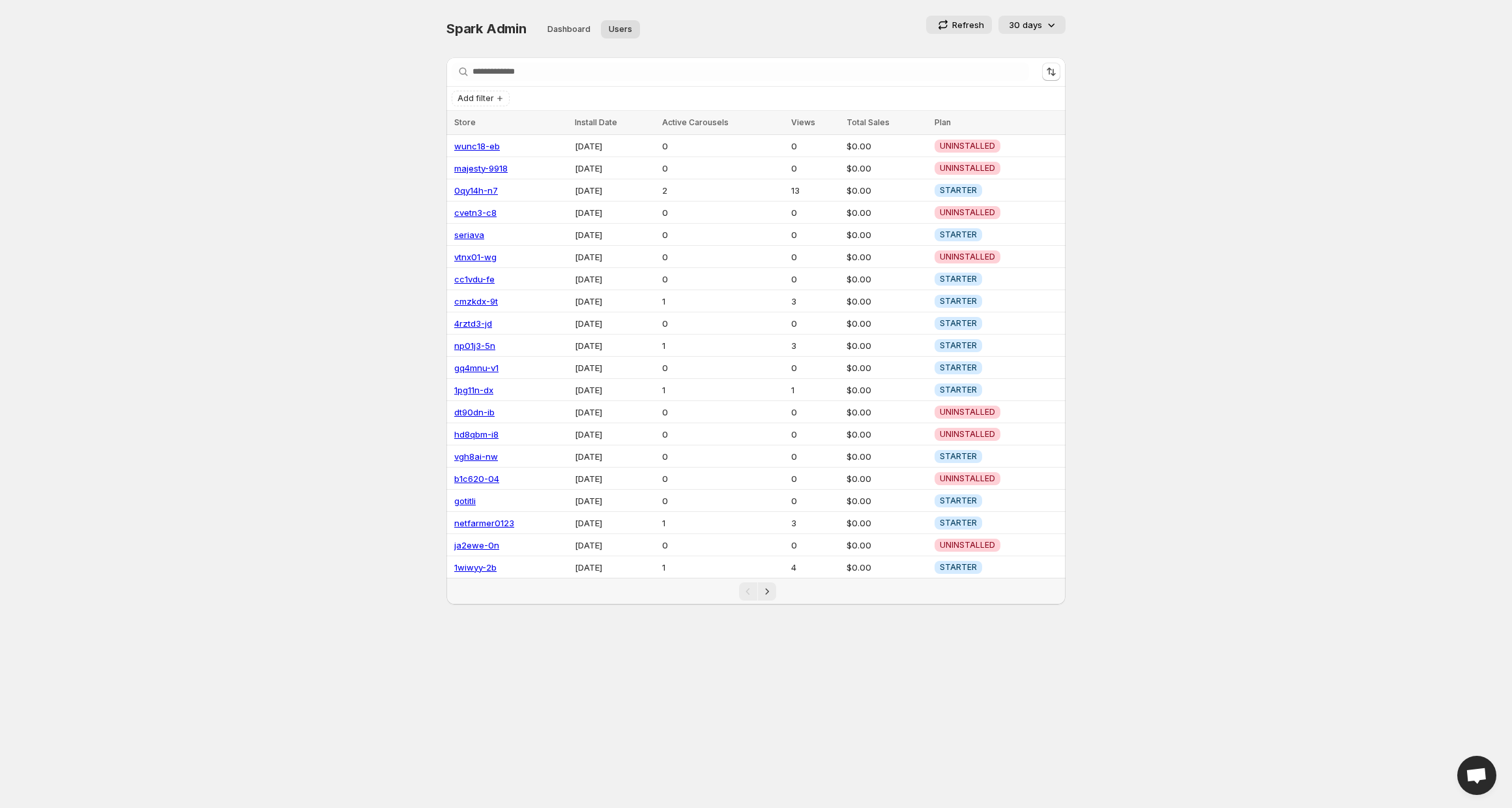
click at [746, 643] on body "Home Feeds Videos Subscription Settings Spark Admin. This page is ready Spark A…" at bounding box center [756, 404] width 1512 height 808
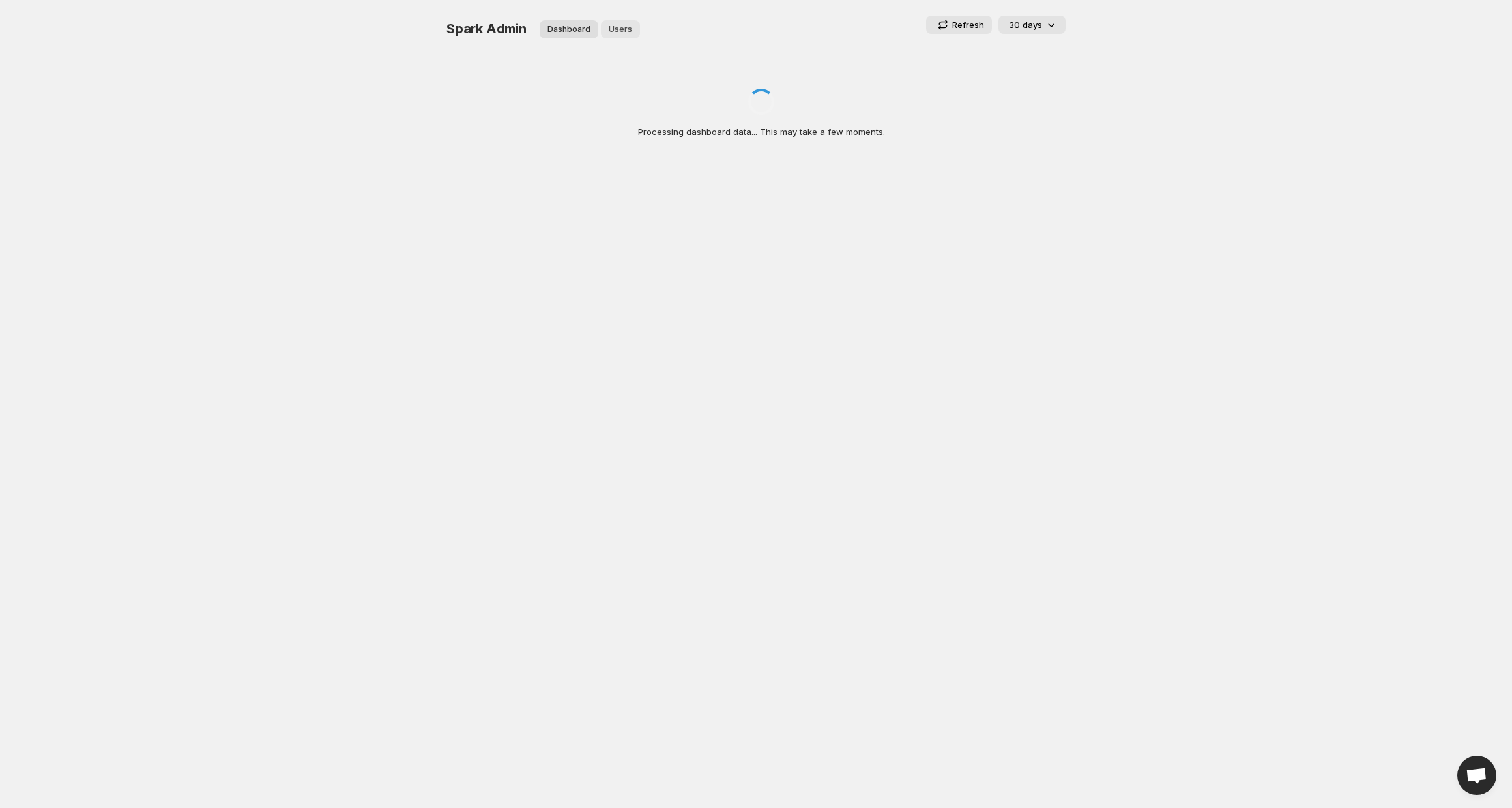
click at [617, 29] on span "Users" at bounding box center [620, 30] width 24 height 11
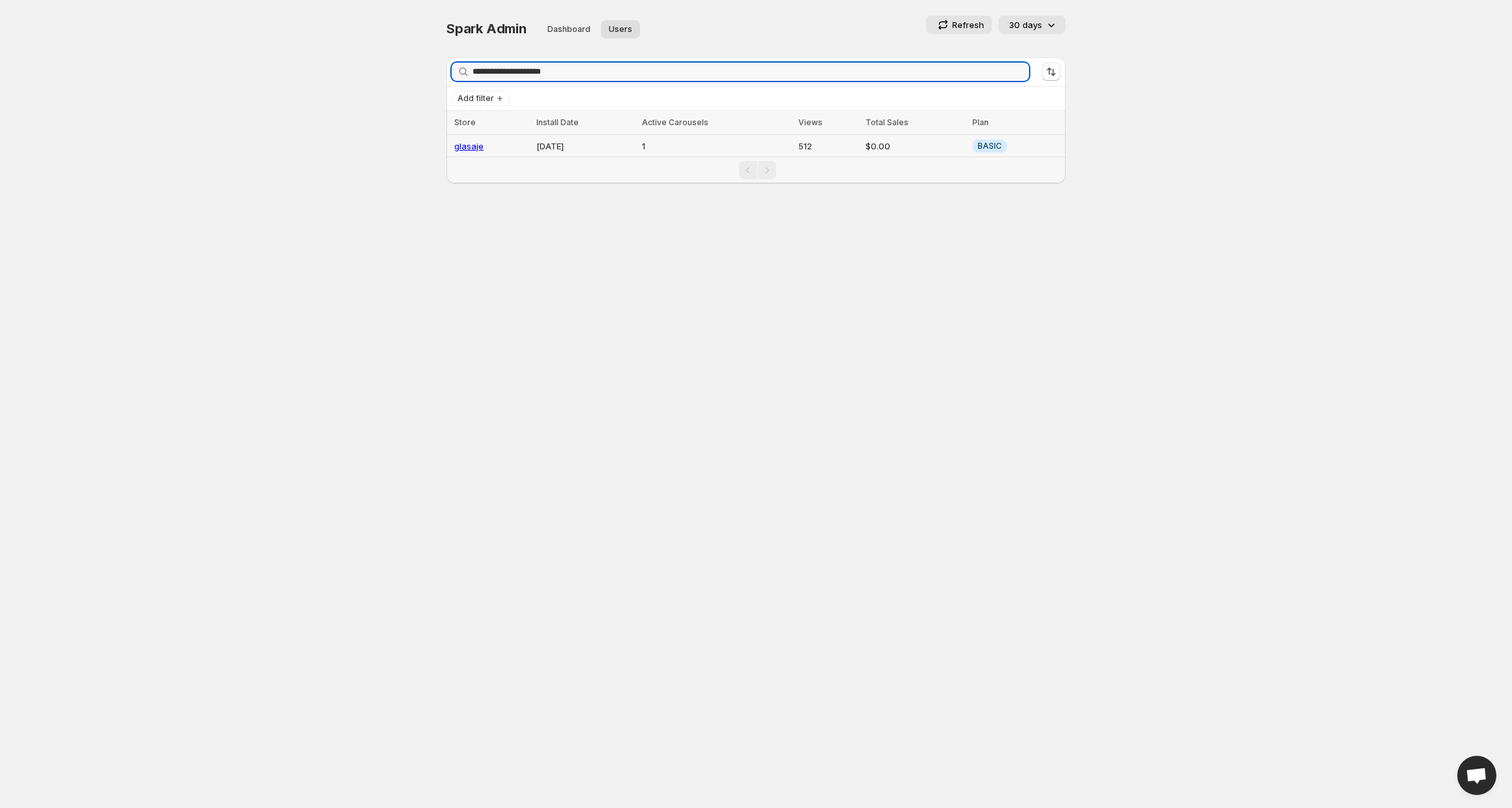
type input "**********"
click at [469, 144] on link "glasaje" at bounding box center [469, 146] width 29 height 11
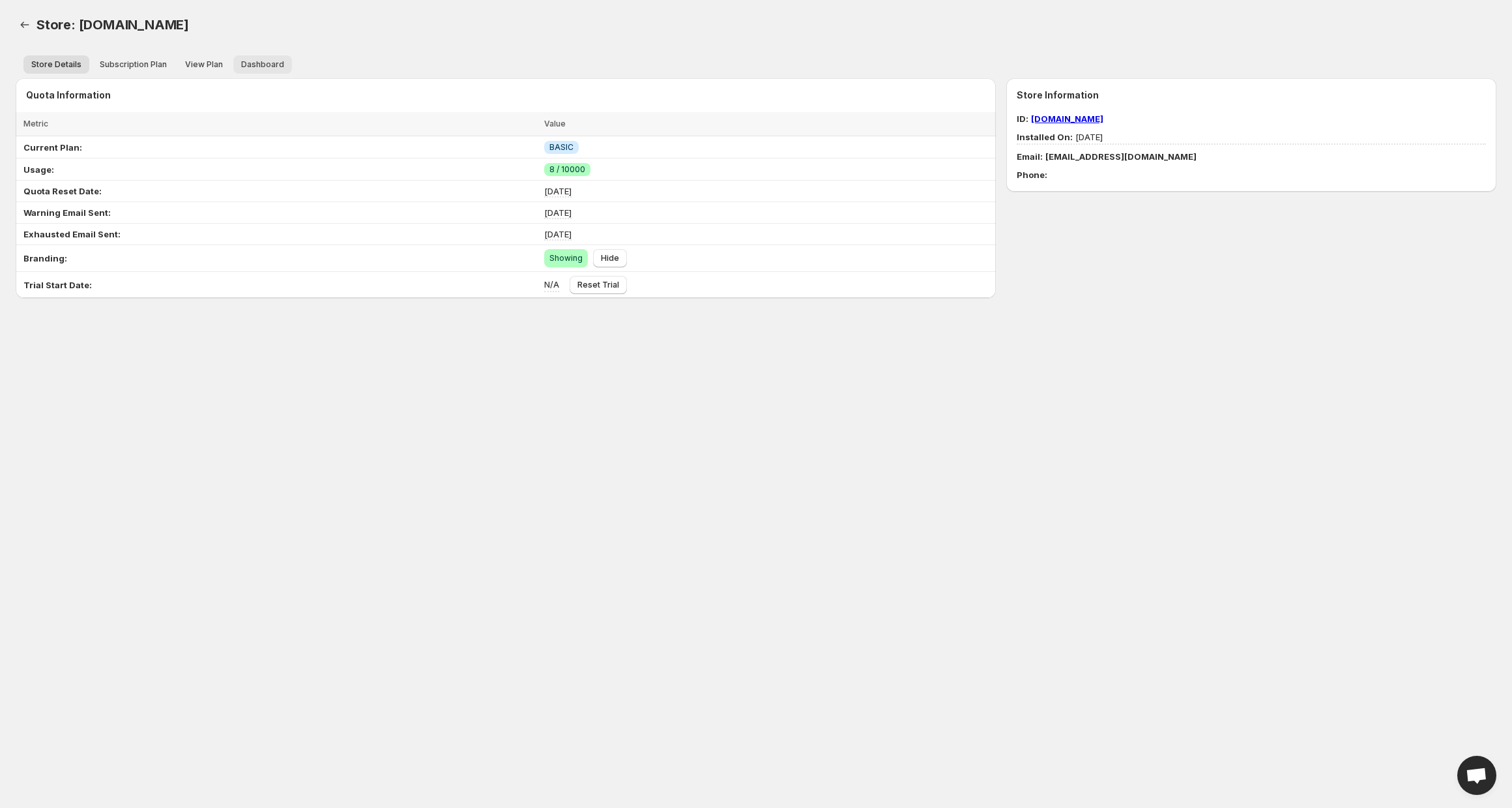
click at [267, 63] on span "Dashboard" at bounding box center [262, 65] width 43 height 11
